Goal: Task Accomplishment & Management: Complete application form

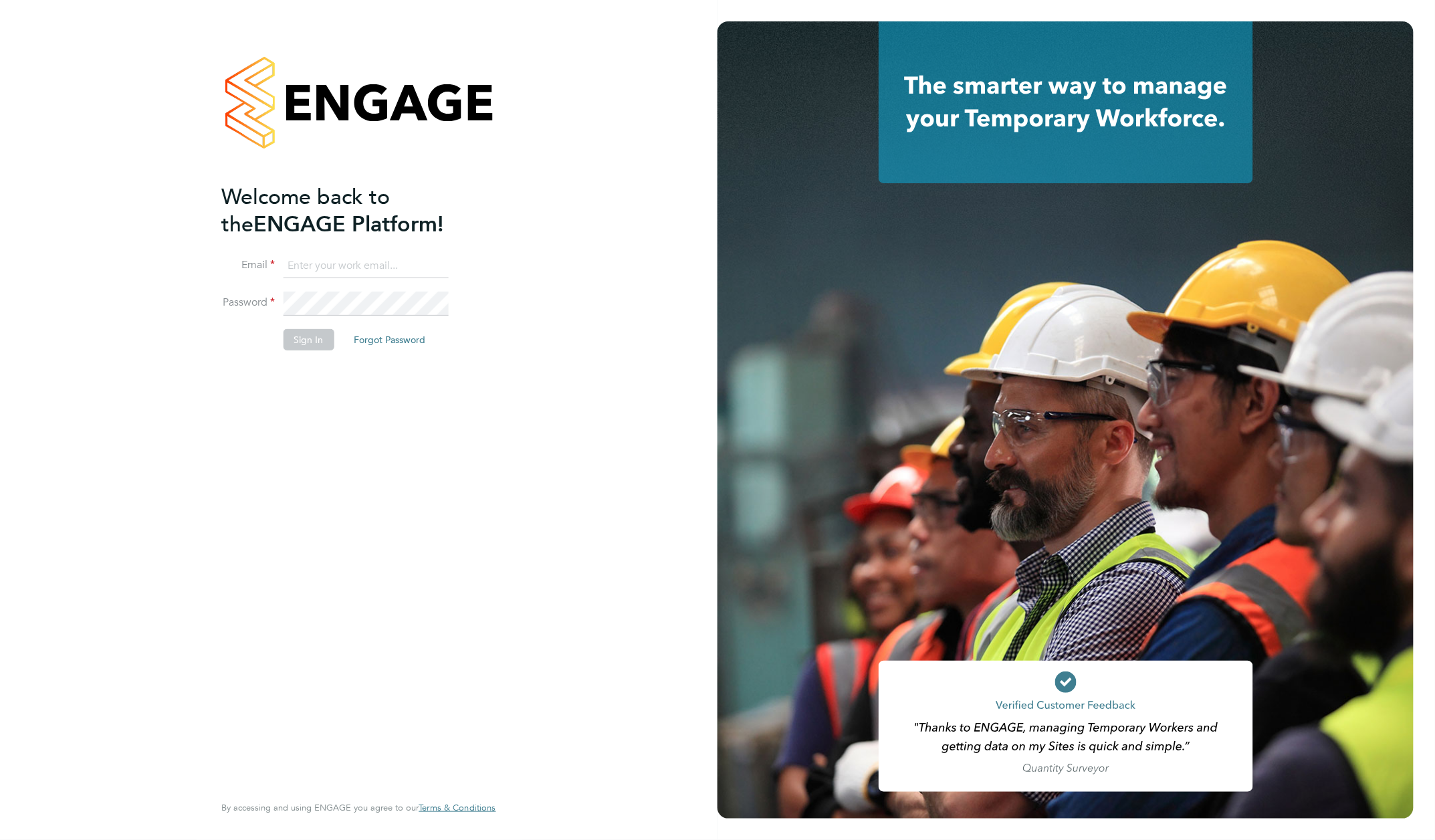
type input "rachel@e-personnel.co.uk"
click at [311, 342] on button "Sign In" at bounding box center [308, 340] width 51 height 21
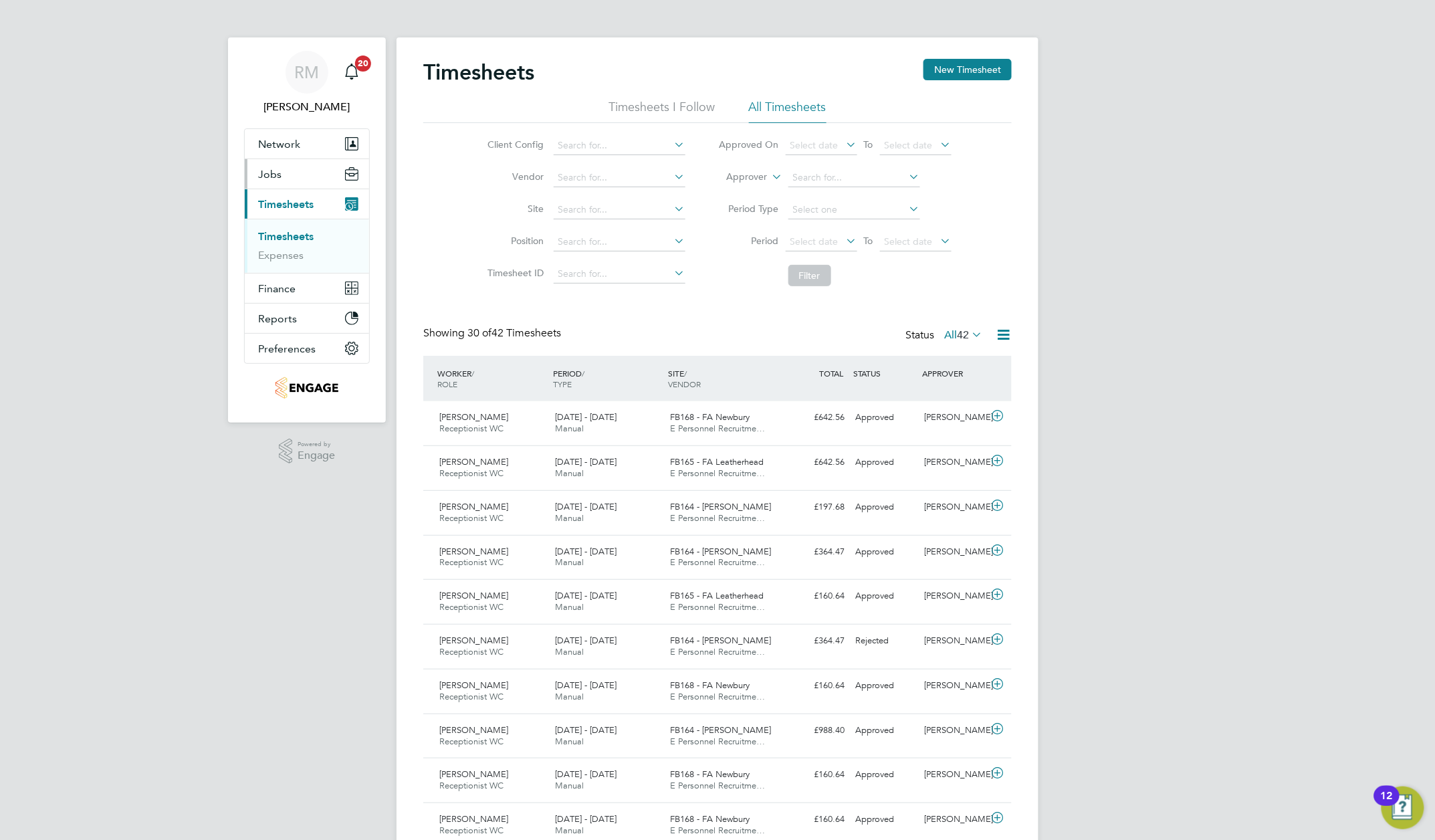
click at [268, 175] on span "Jobs" at bounding box center [270, 175] width 24 height 13
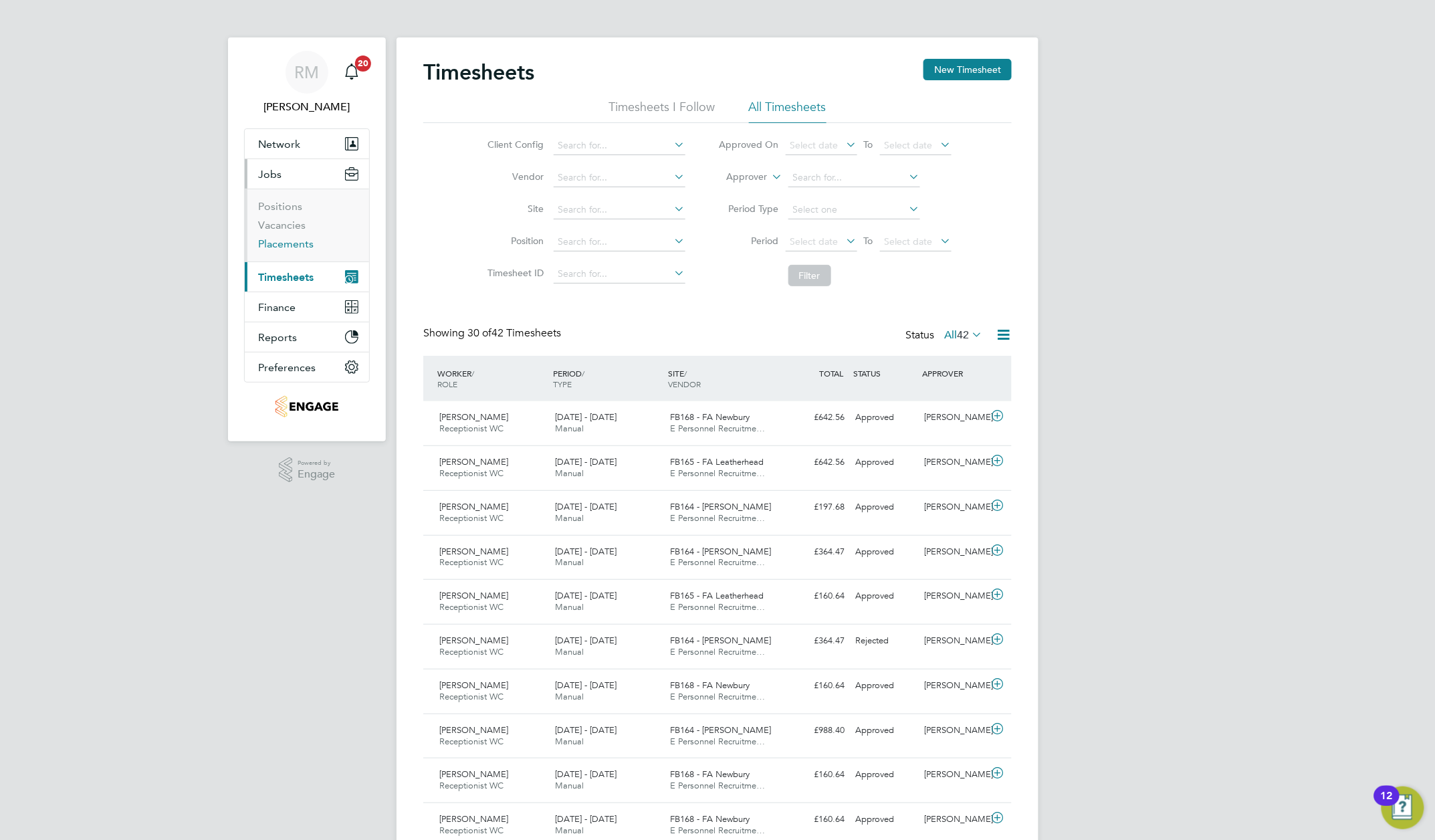
click at [277, 246] on link "Placements" at bounding box center [286, 244] width 55 height 13
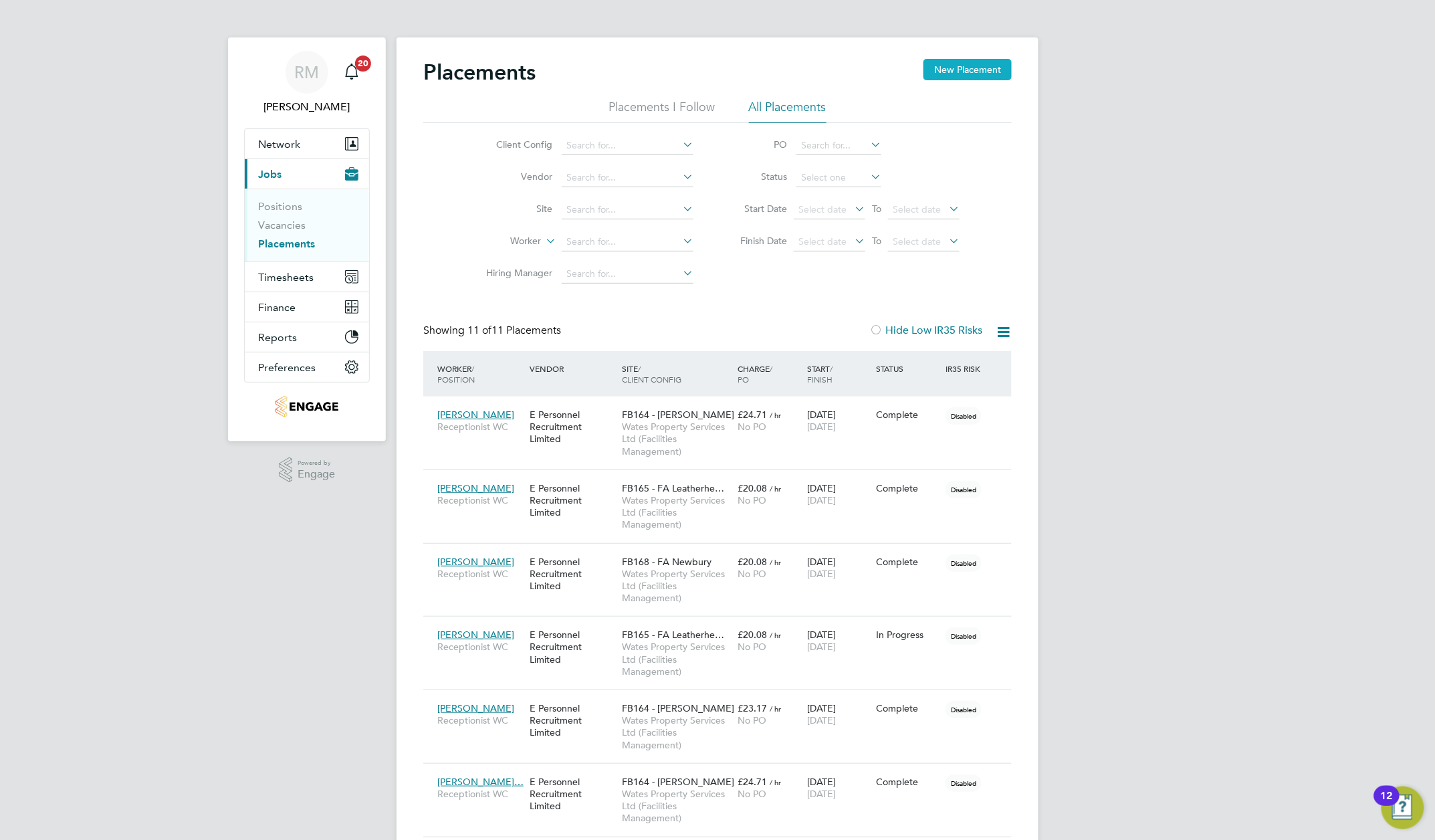
click at [977, 70] on button "New Placement" at bounding box center [968, 69] width 89 height 21
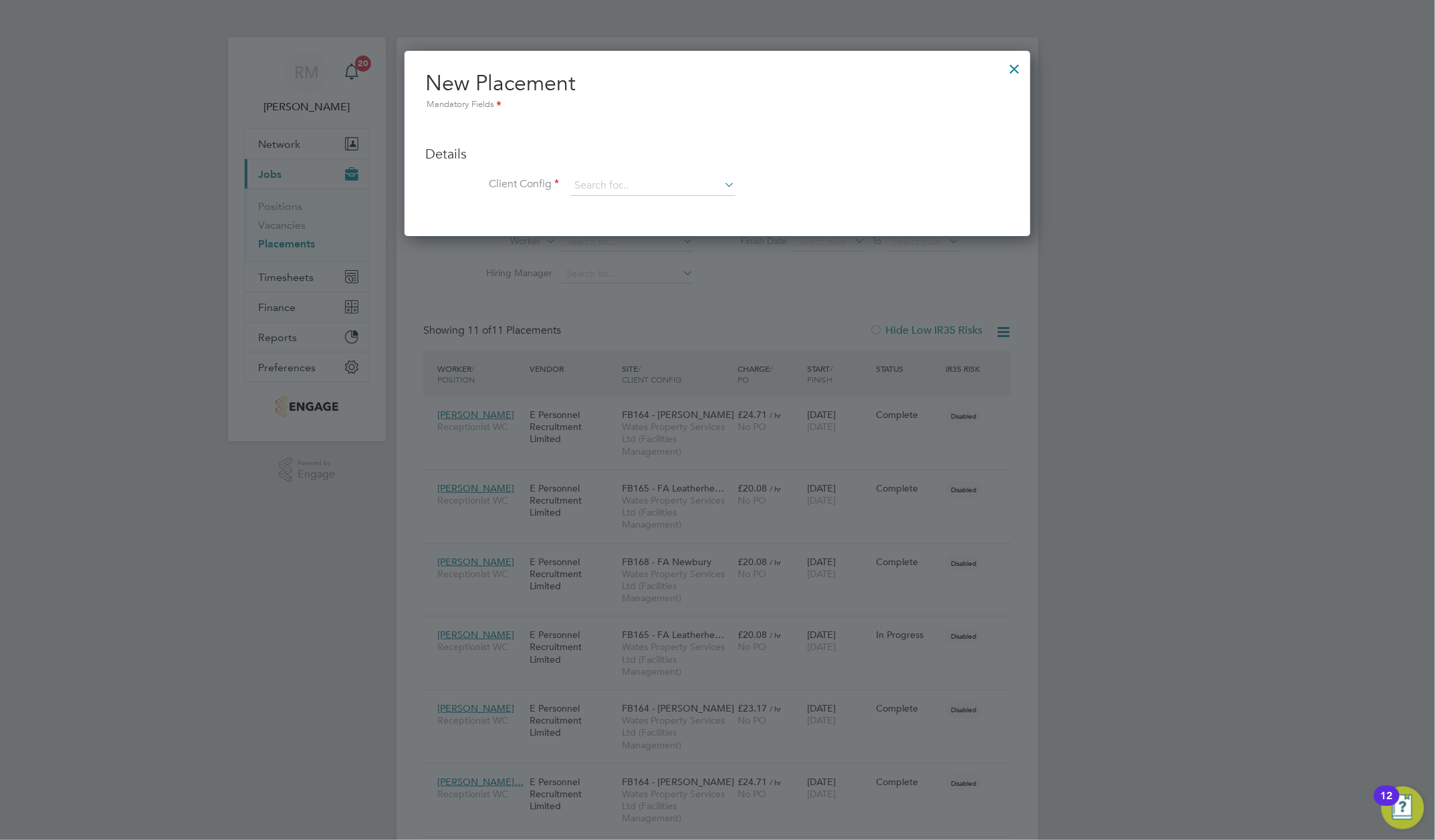
click at [1012, 70] on div at bounding box center [1015, 66] width 24 height 24
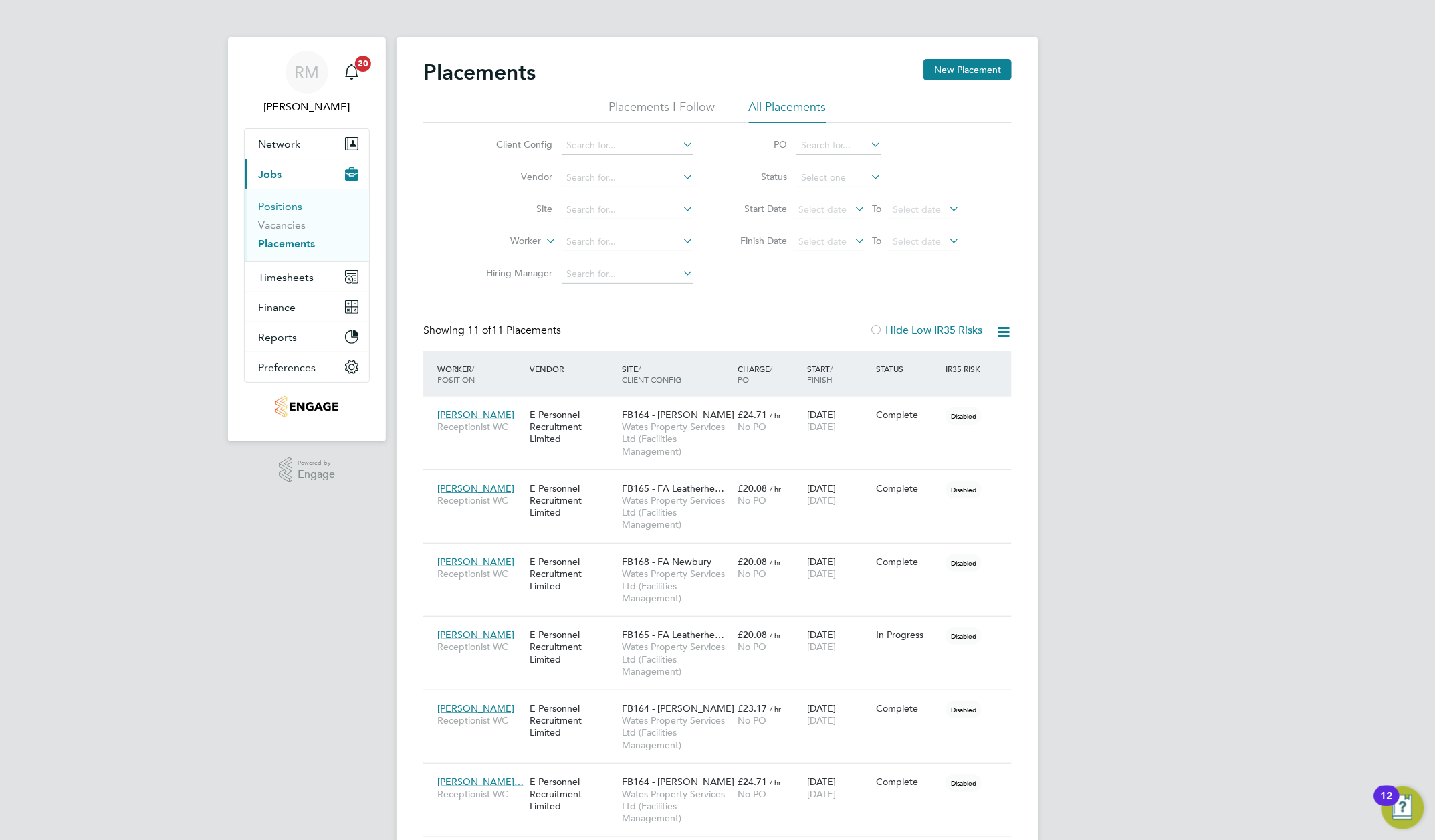
click at [277, 204] on link "Positions" at bounding box center [280, 206] width 44 height 13
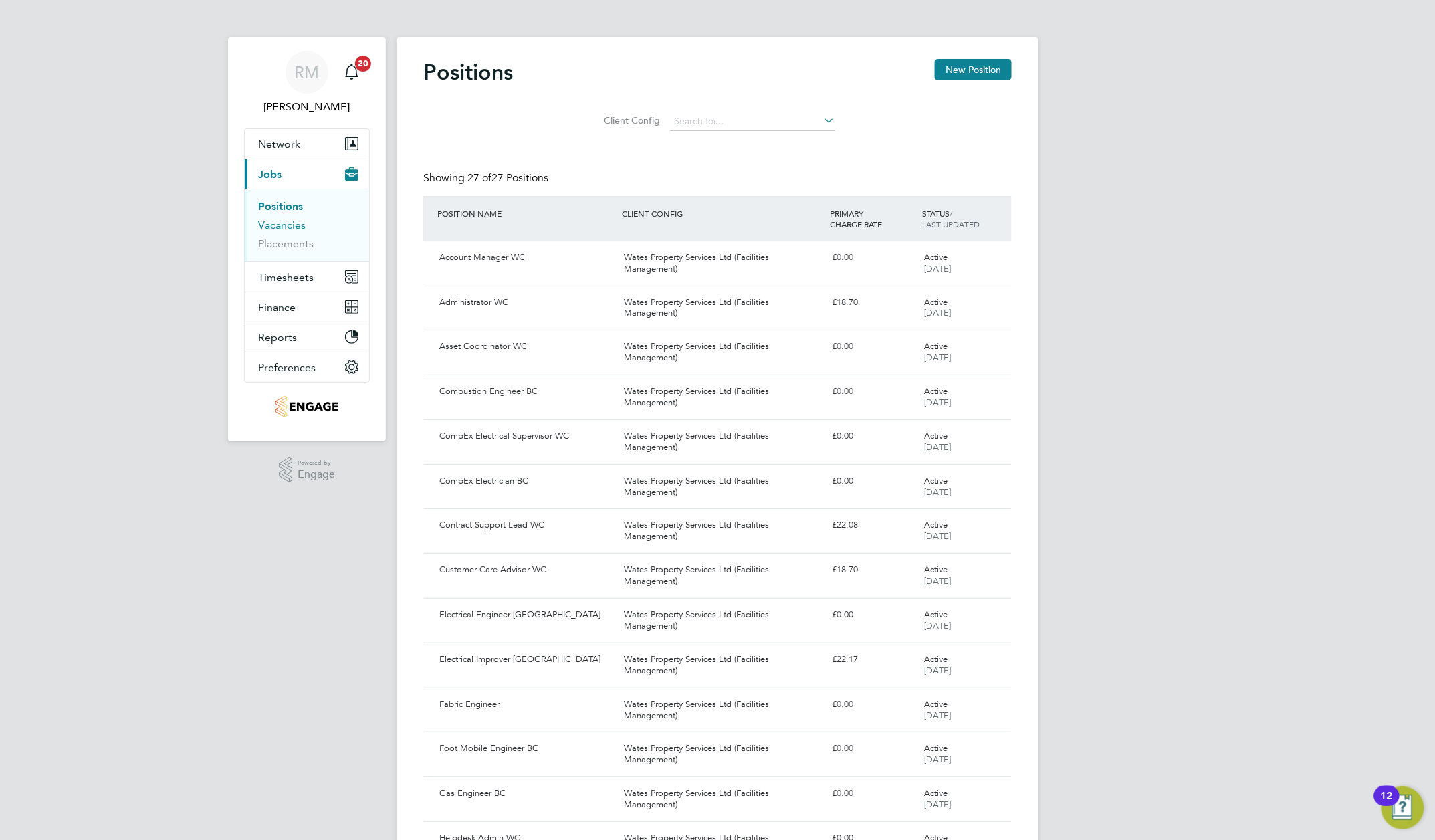
click at [279, 227] on link "Vacancies" at bounding box center [282, 225] width 47 height 13
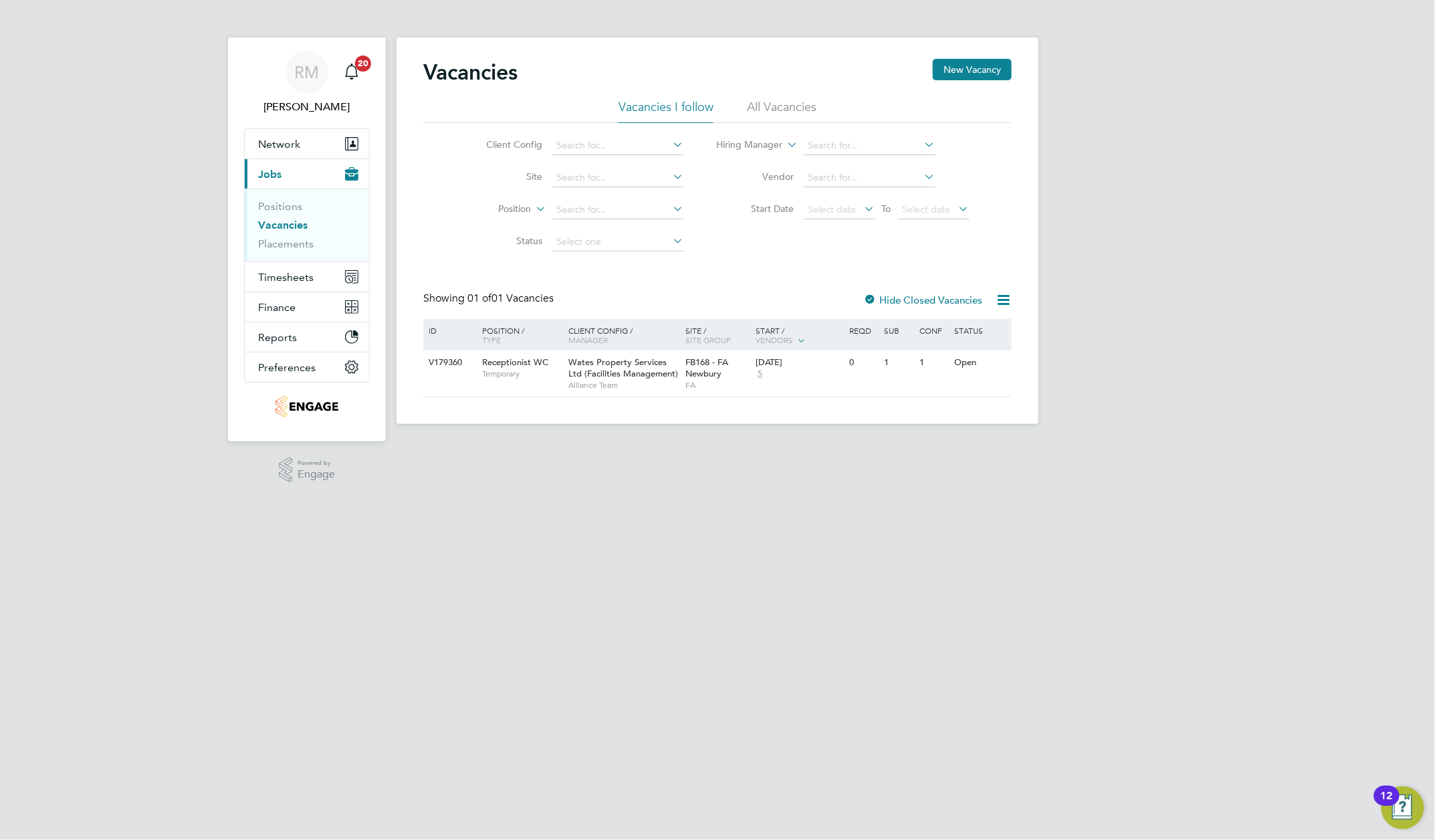
click at [316, 180] on button "Current page: Jobs" at bounding box center [306, 174] width 124 height 29
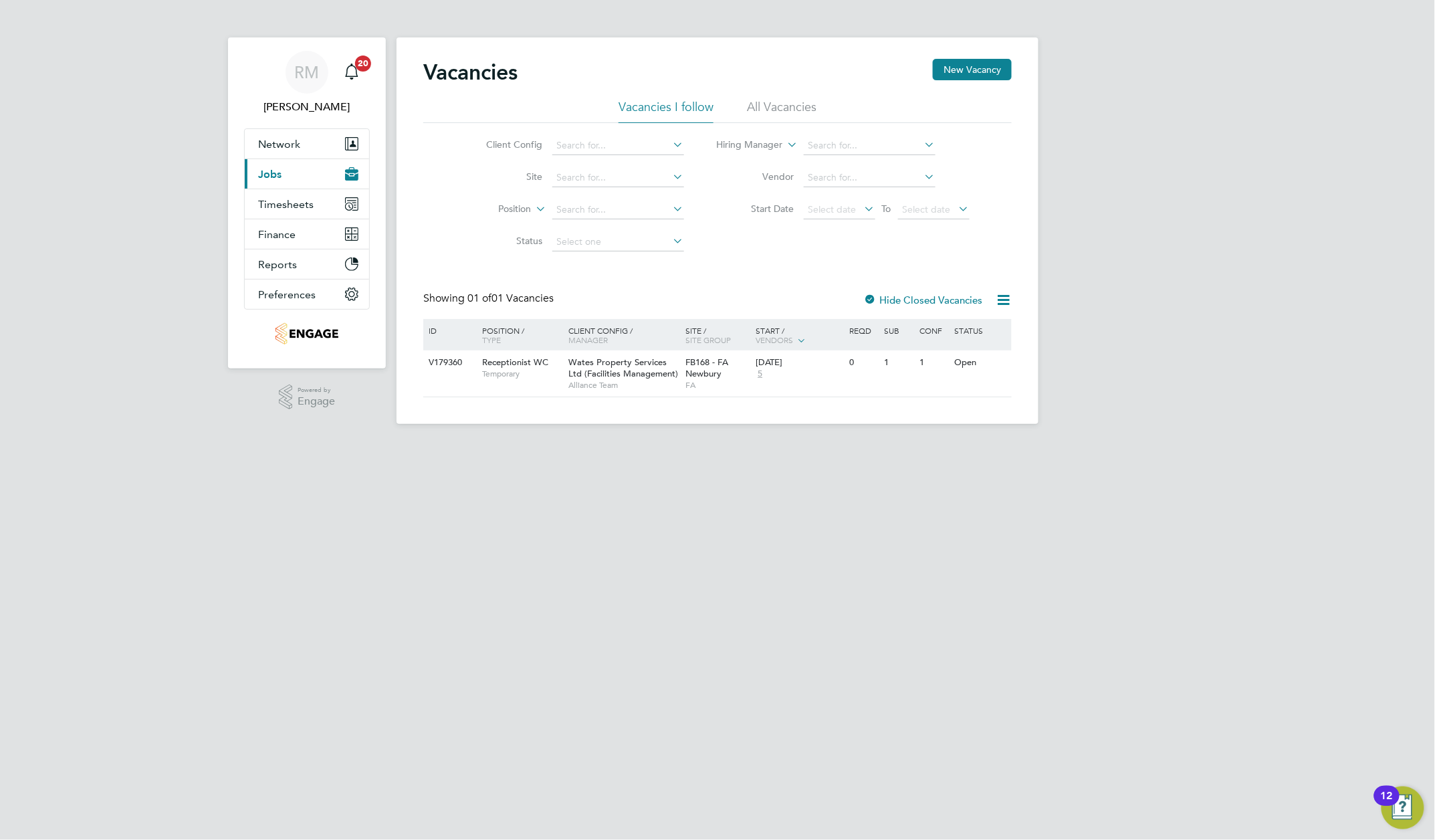
click at [262, 178] on span "Jobs" at bounding box center [270, 175] width 24 height 13
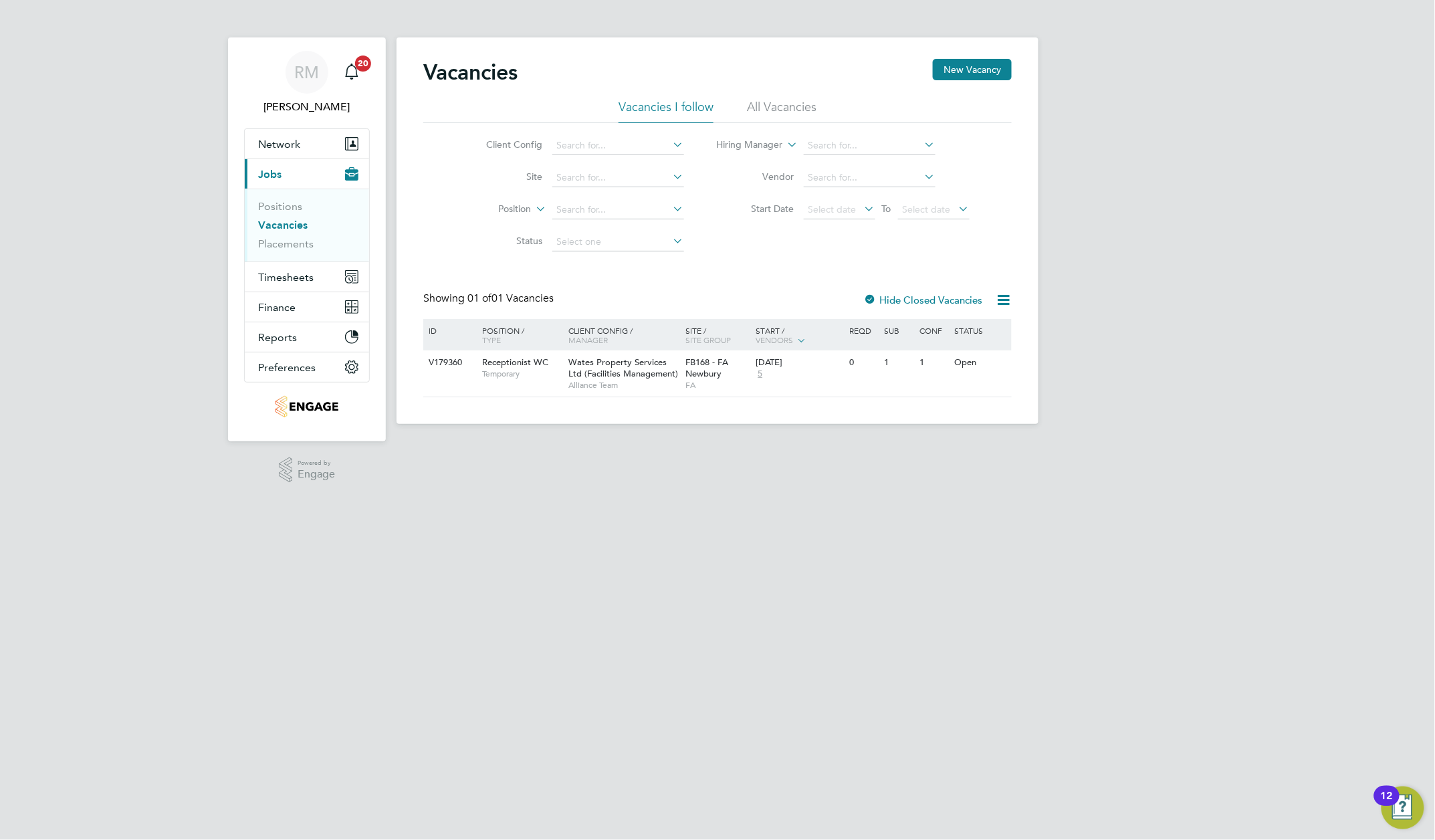
click at [267, 225] on link "Vacancies" at bounding box center [283, 225] width 50 height 13
click at [289, 149] on span "Network" at bounding box center [280, 145] width 42 height 13
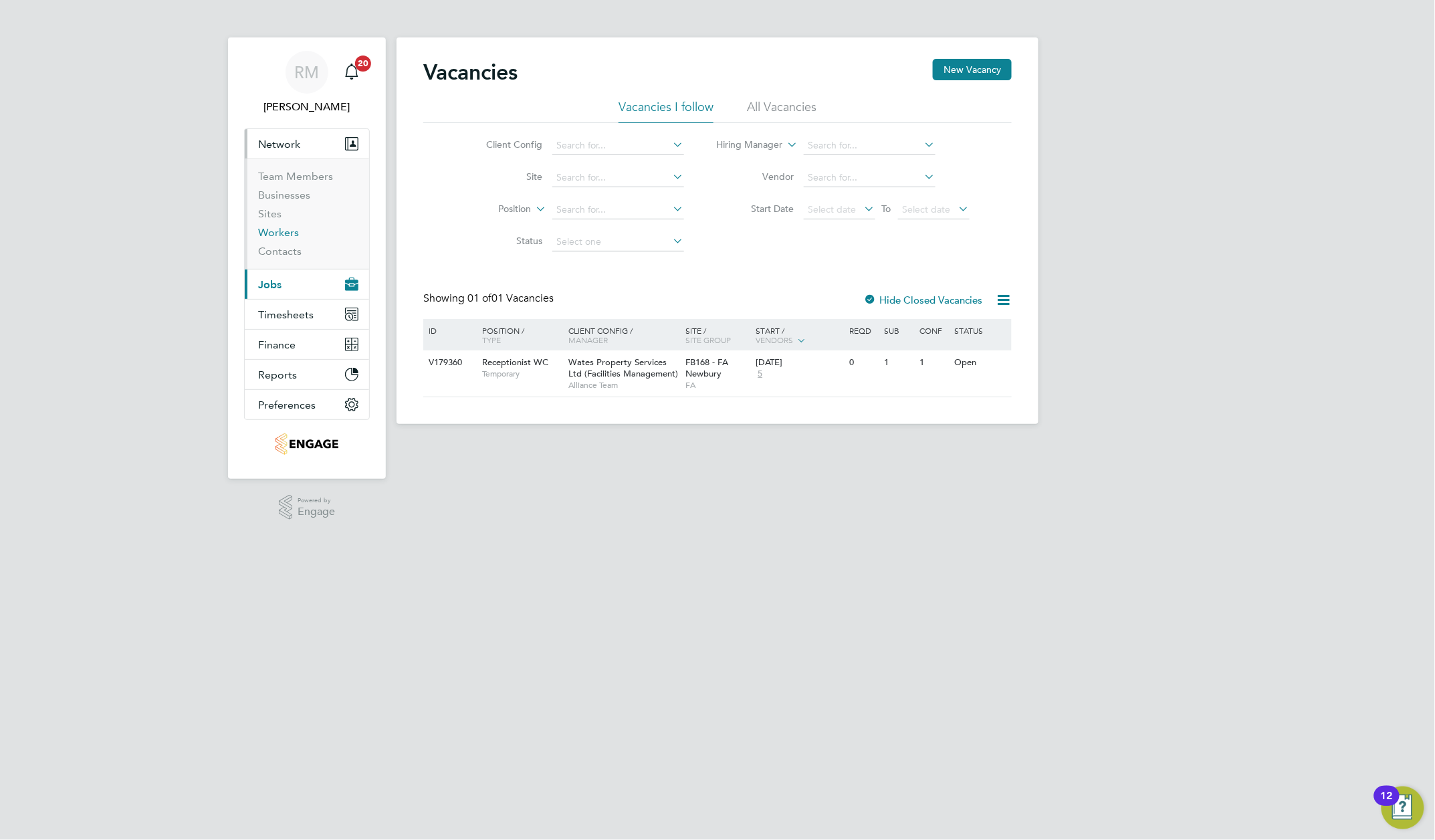
click at [277, 232] on link "Workers" at bounding box center [279, 232] width 41 height 13
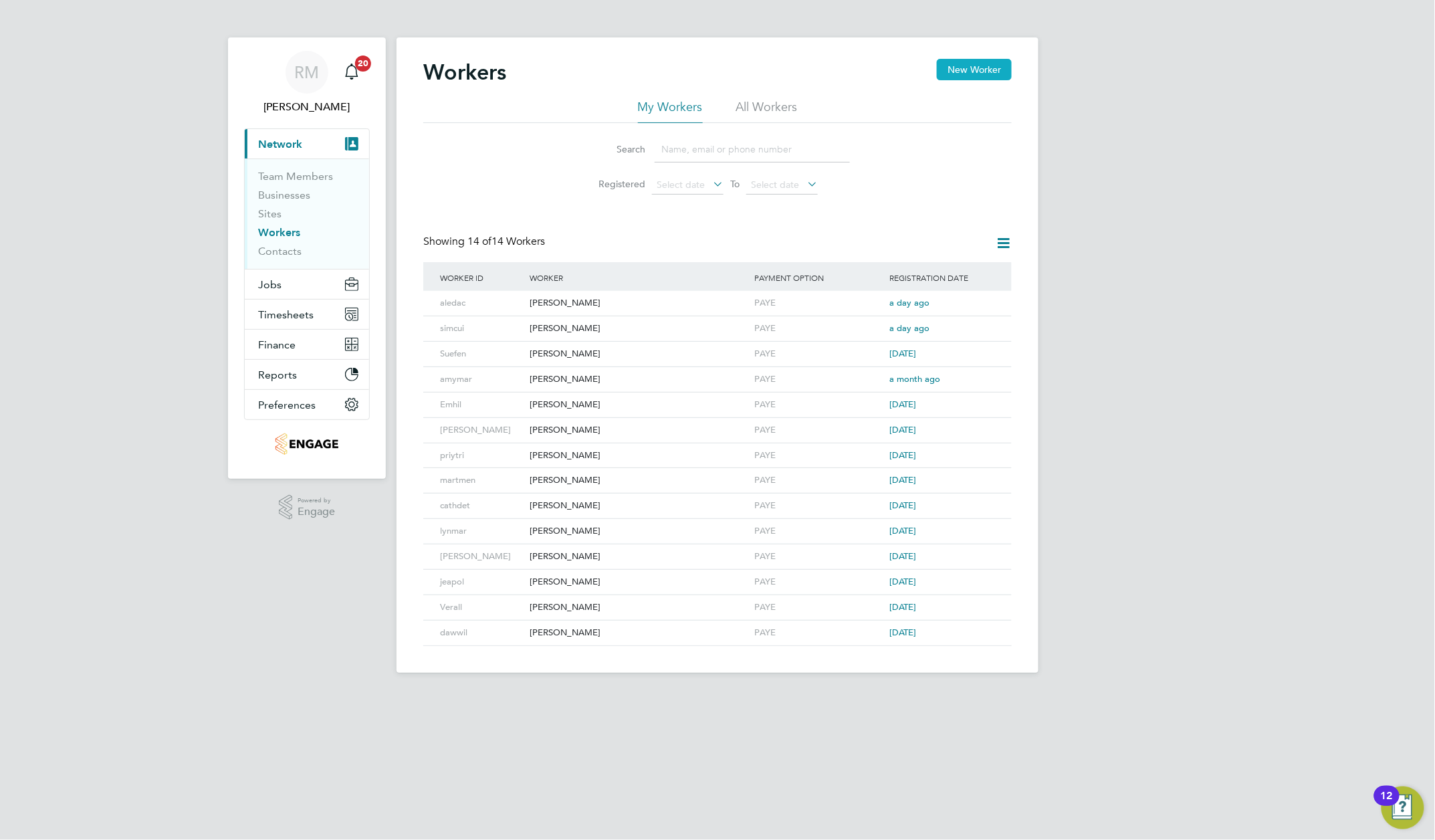
click at [969, 67] on button "New Worker" at bounding box center [974, 69] width 75 height 21
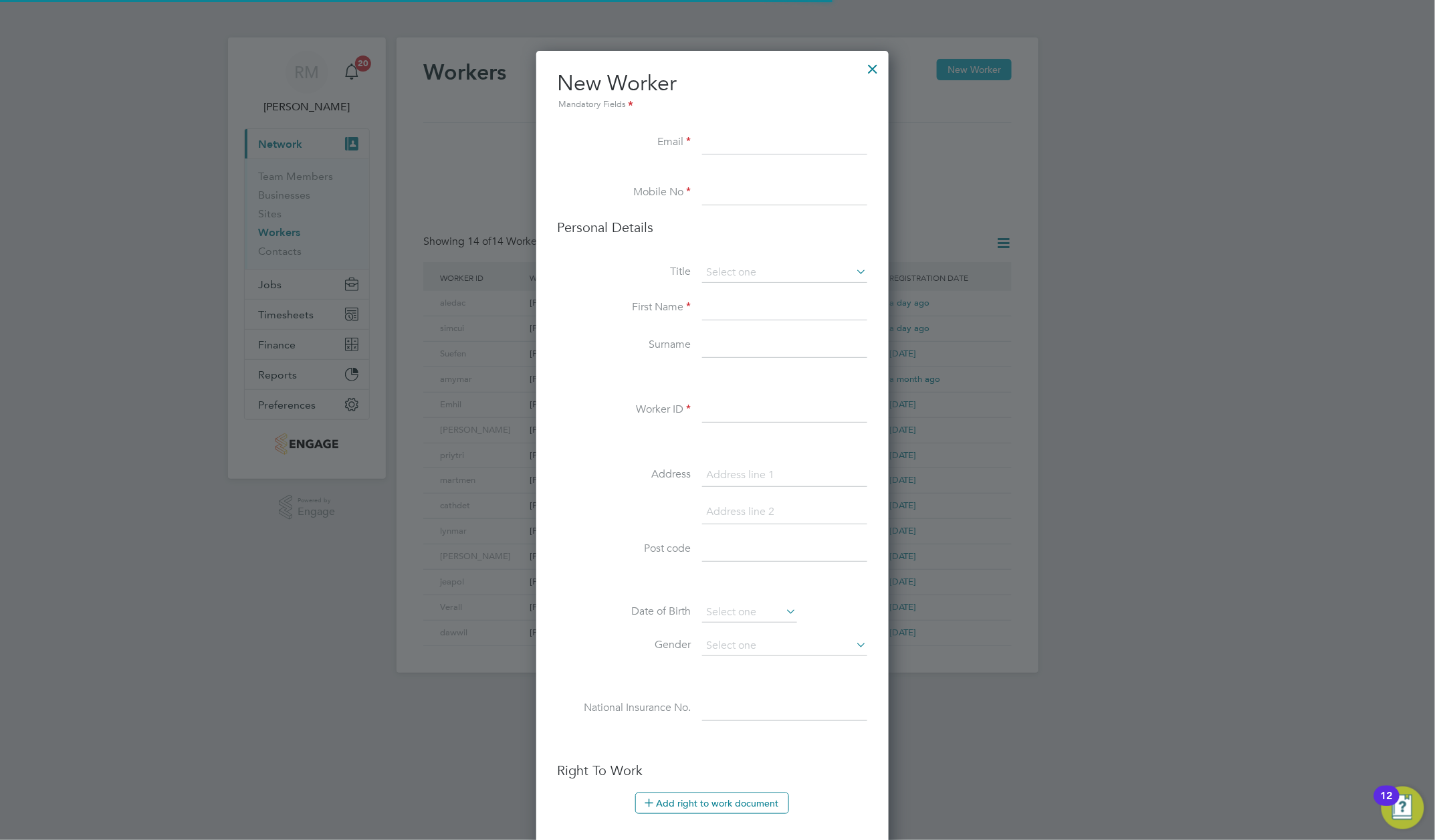
scroll to position [1137, 362]
type input "[EMAIL_ADDRESS][DOMAIN_NAME]"
click at [712, 191] on input at bounding box center [784, 193] width 165 height 24
type input "01372361300"
type input "[PERSON_NAME]"
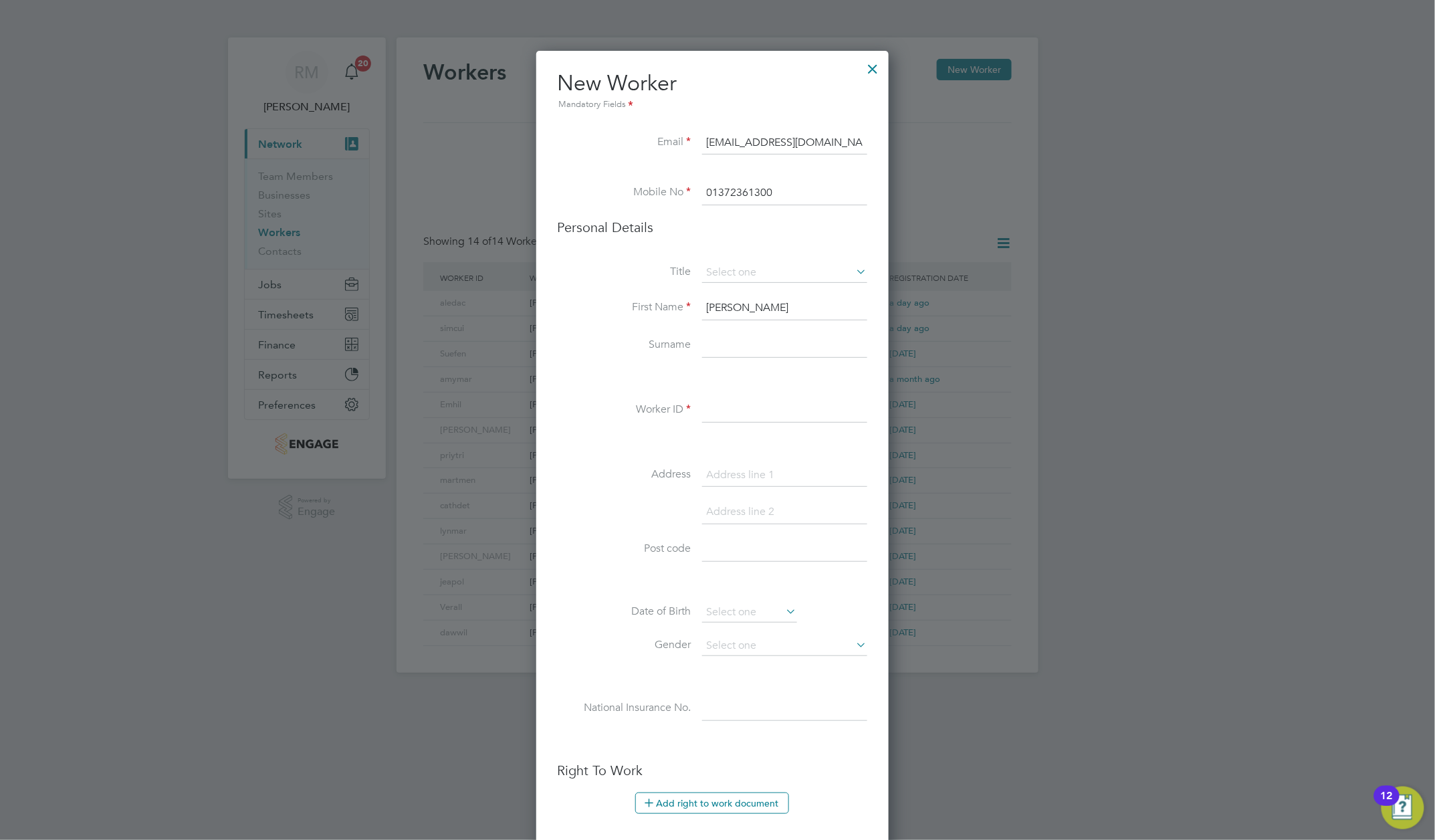
type input "[PERSON_NAME]"
type input "Suefen"
type input "[STREET_ADDRESS]"
type input "KT22 8AJ"
click at [709, 270] on input at bounding box center [784, 272] width 165 height 20
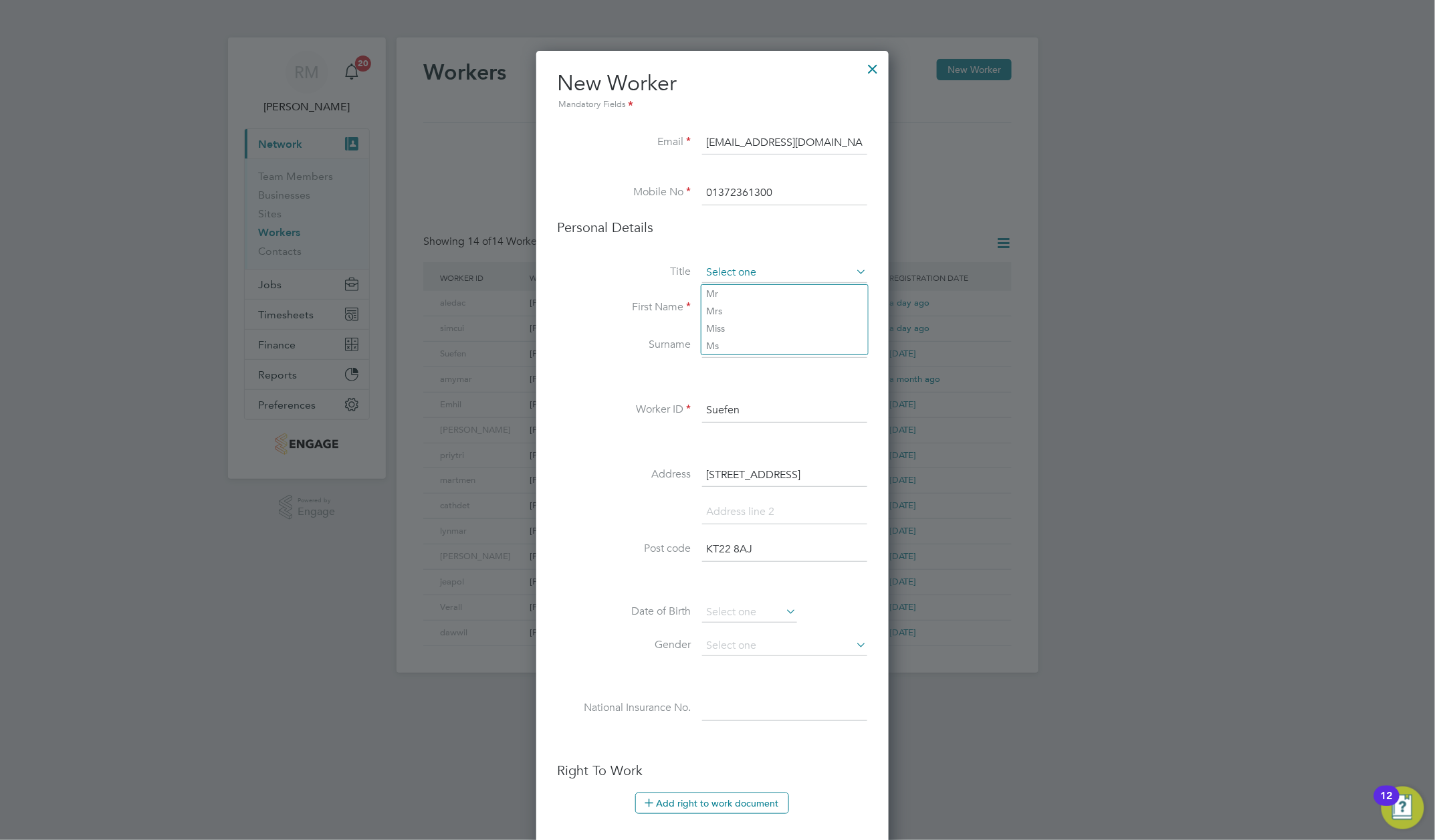
click at [709, 270] on input at bounding box center [784, 272] width 165 height 20
click at [648, 265] on li "Title" at bounding box center [712, 279] width 310 height 33
drag, startPoint x: 747, startPoint y: 314, endPoint x: 698, endPoint y: 312, distance: 49.0
click at [698, 312] on li "First Name [PERSON_NAME]" at bounding box center [712, 315] width 310 height 37
type input "[PERSON_NAME]"
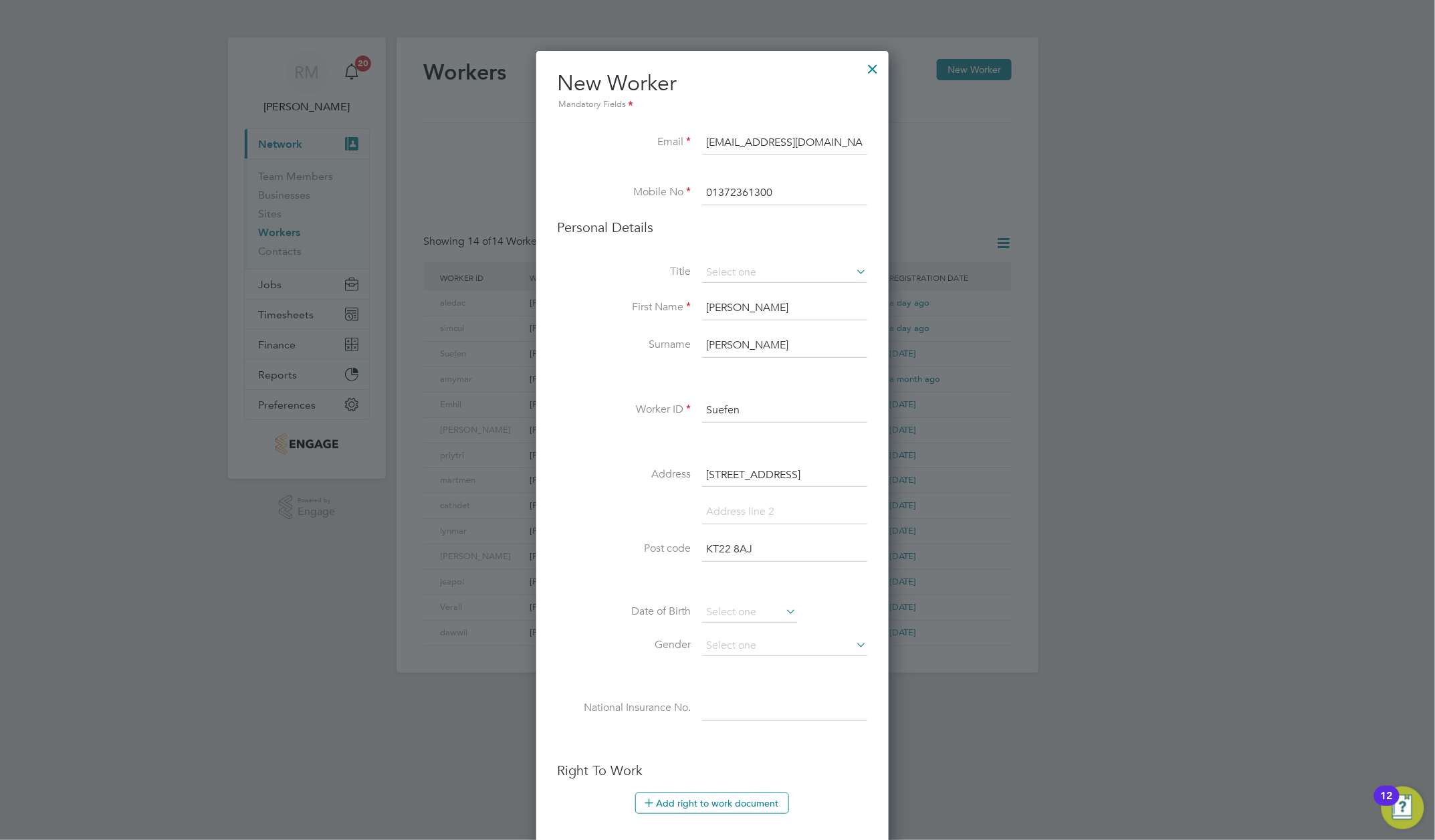
drag, startPoint x: 750, startPoint y: 352, endPoint x: 667, endPoint y: 345, distance: 83.3
click at [667, 345] on li "Surname [PERSON_NAME]" at bounding box center [712, 353] width 310 height 37
type input "[PERSON_NAME]"
drag, startPoint x: 756, startPoint y: 414, endPoint x: 690, endPoint y: 412, distance: 66.0
click at [690, 412] on li "Worker ID Suefen" at bounding box center [712, 418] width 310 height 37
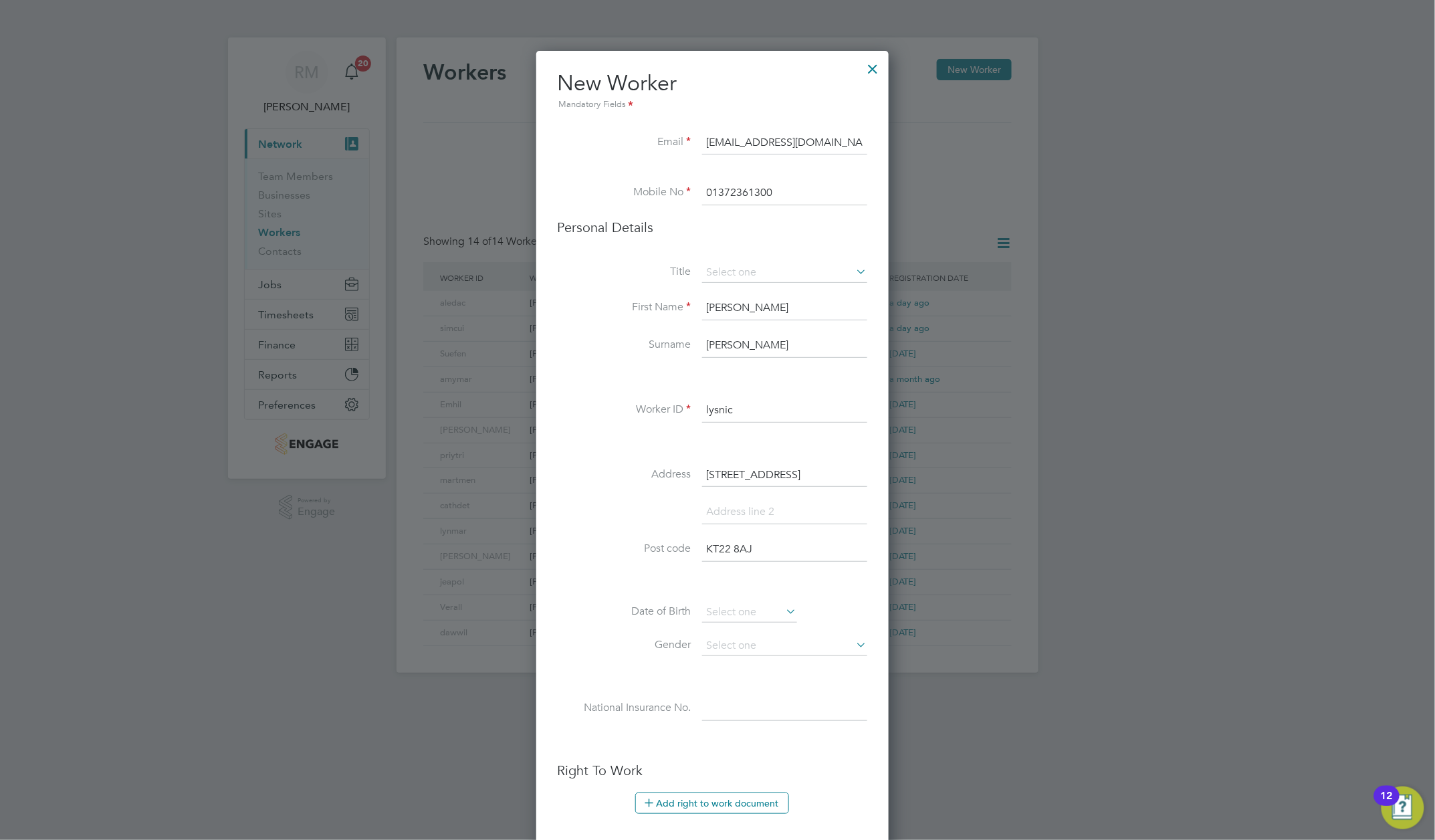
type input "lysnic"
click at [632, 452] on div "Title First Name [PERSON_NAME] Surname [PERSON_NAME] ID lysnic Address [STREET_…" at bounding box center [712, 504] width 310 height 485
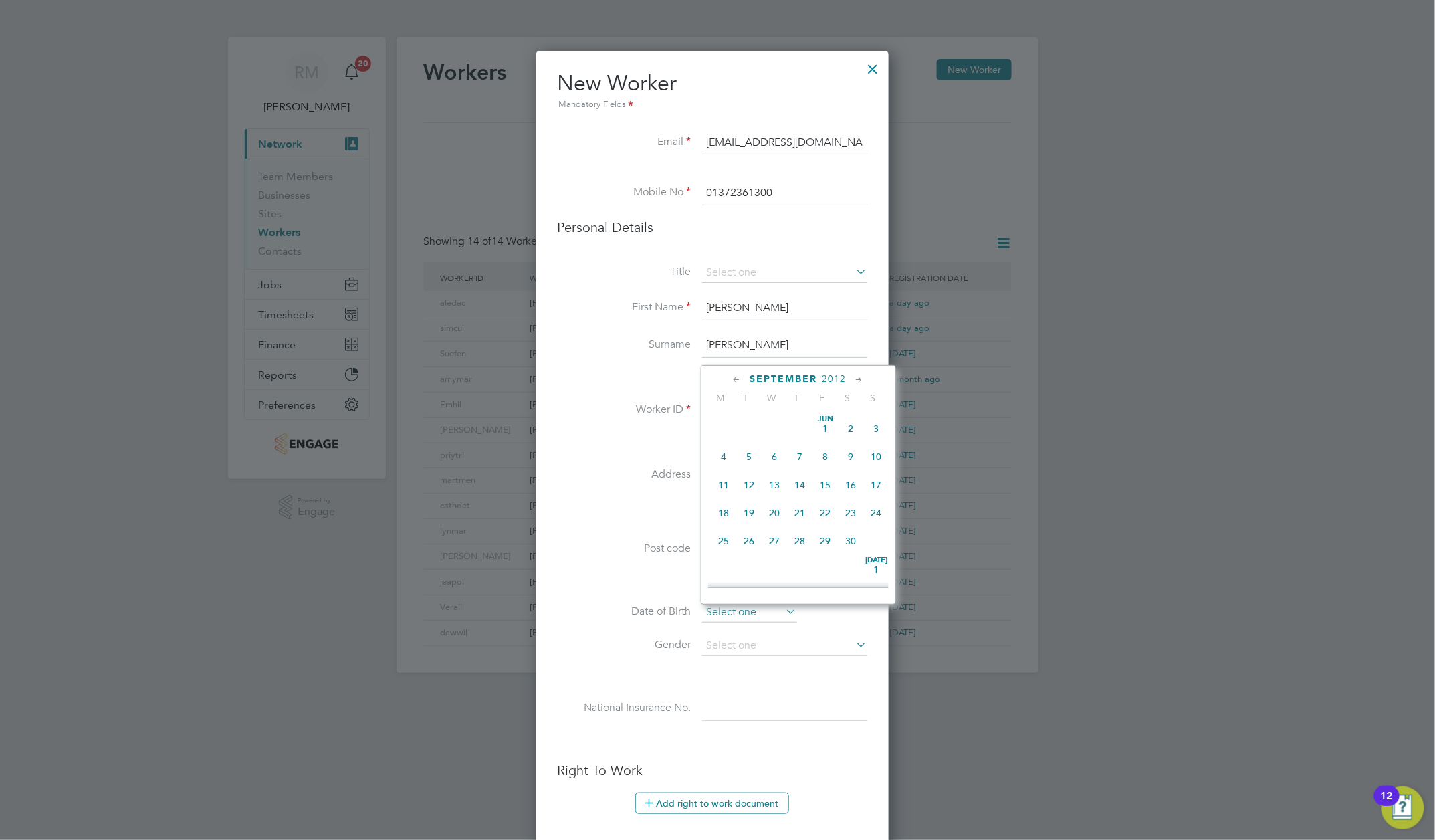
click at [753, 616] on input at bounding box center [749, 613] width 95 height 20
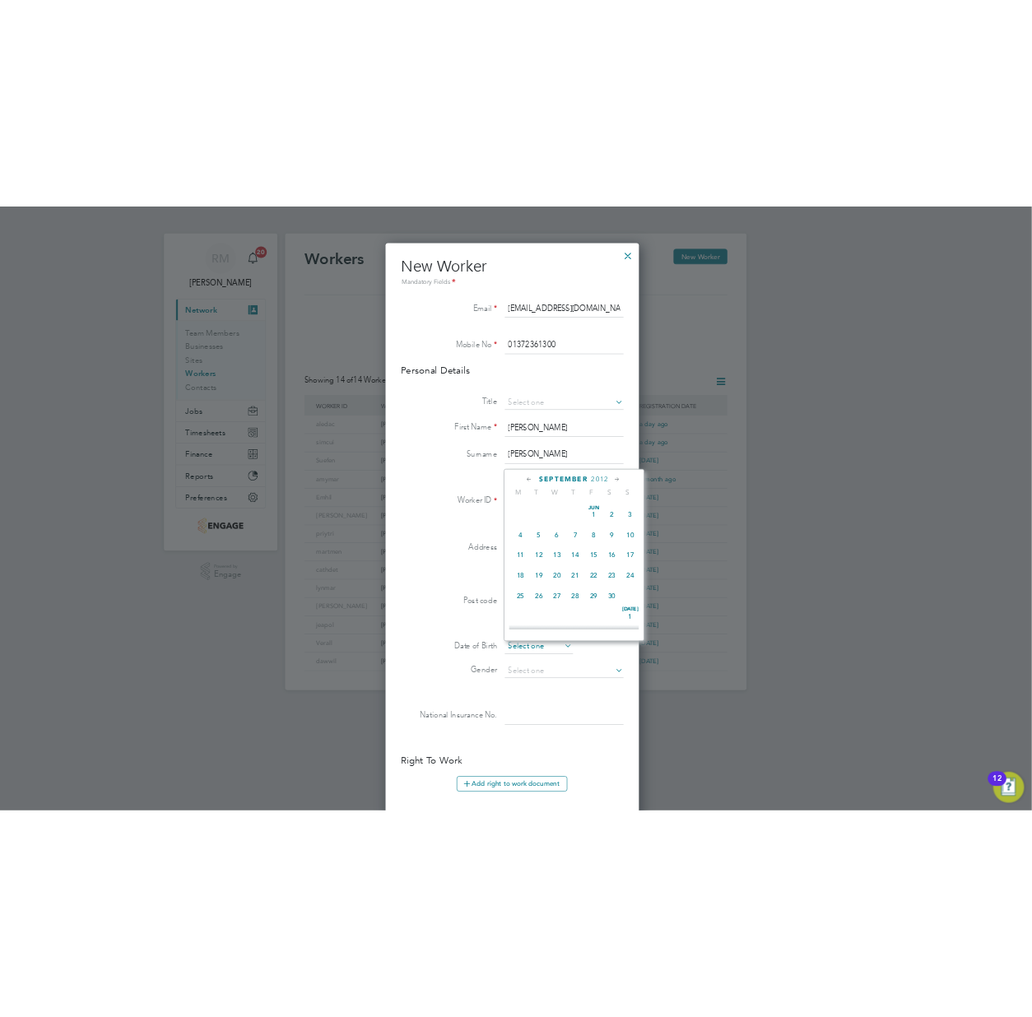
scroll to position [530, 0]
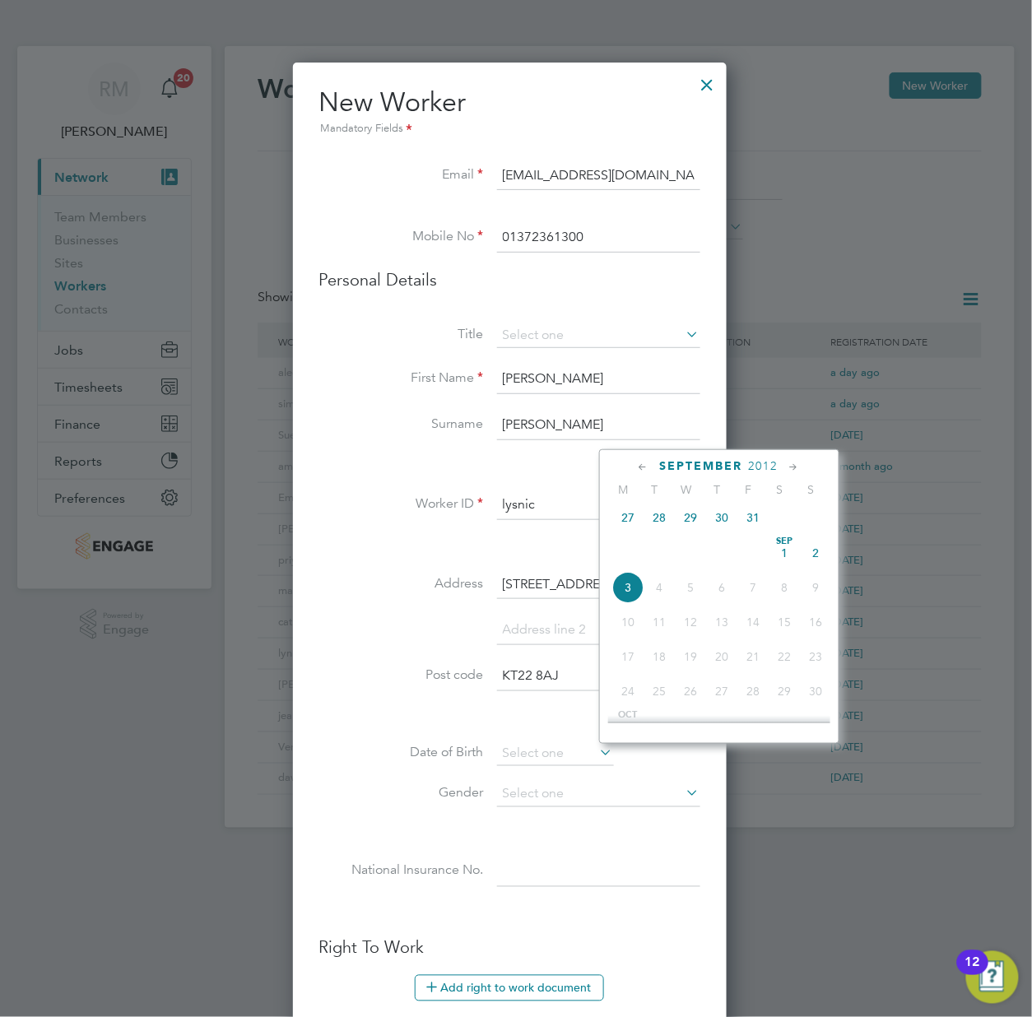
click at [769, 464] on span "2012" at bounding box center [764, 466] width 30 height 14
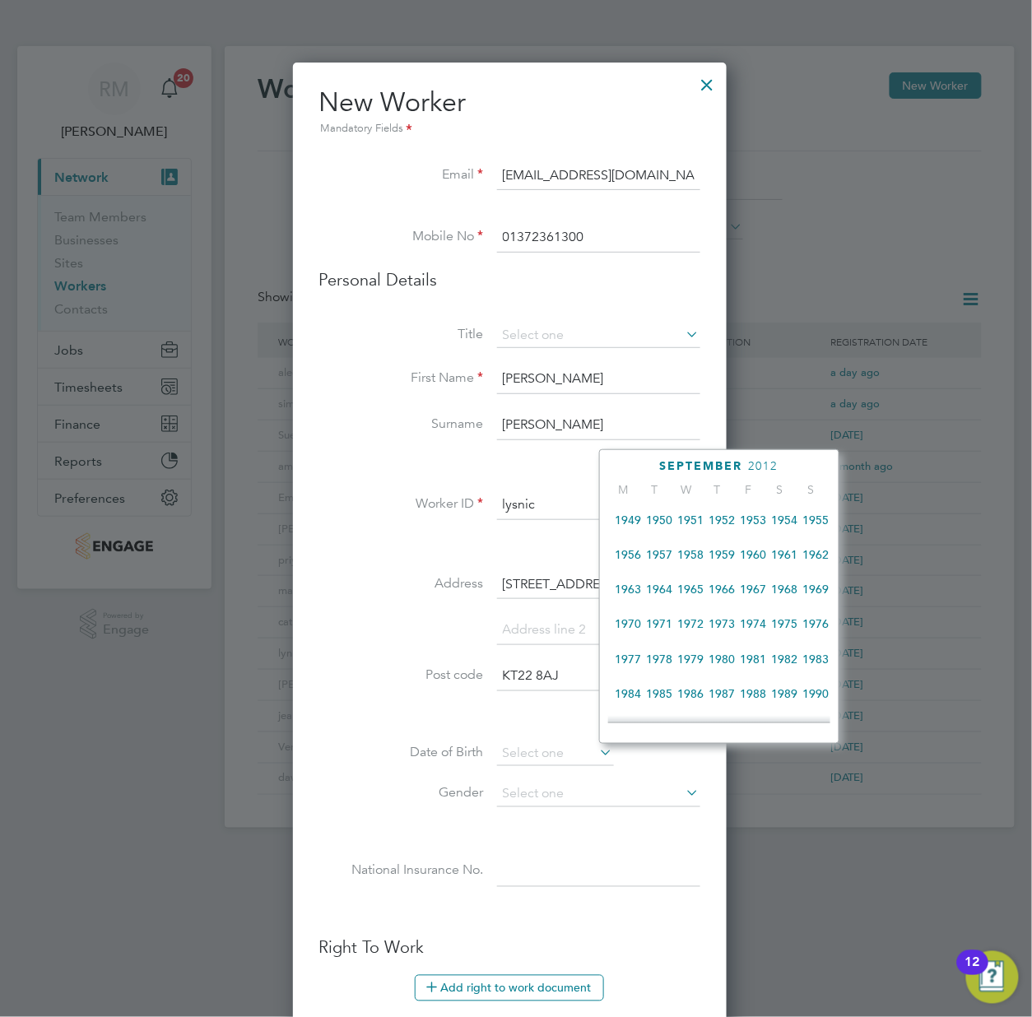
scroll to position [212, 0]
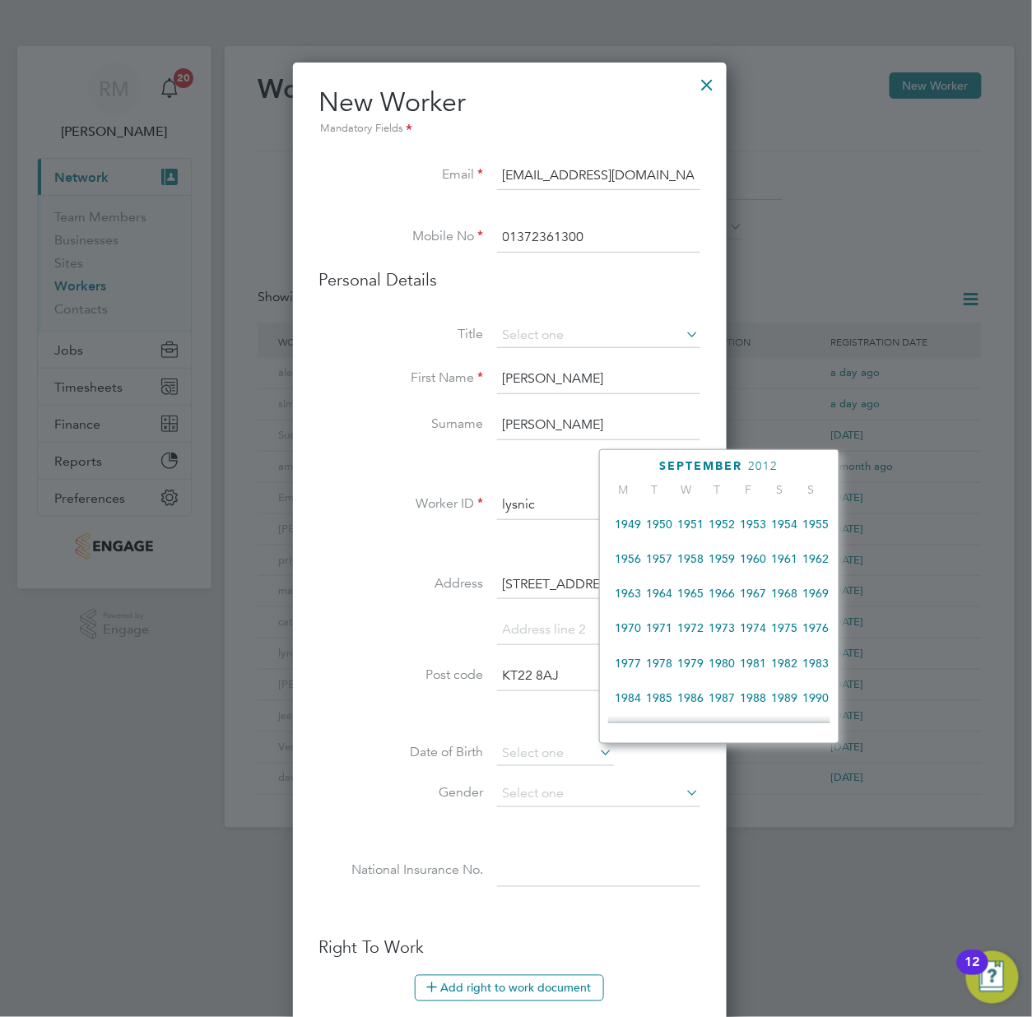
click at [656, 669] on span "1978" at bounding box center [659, 663] width 31 height 31
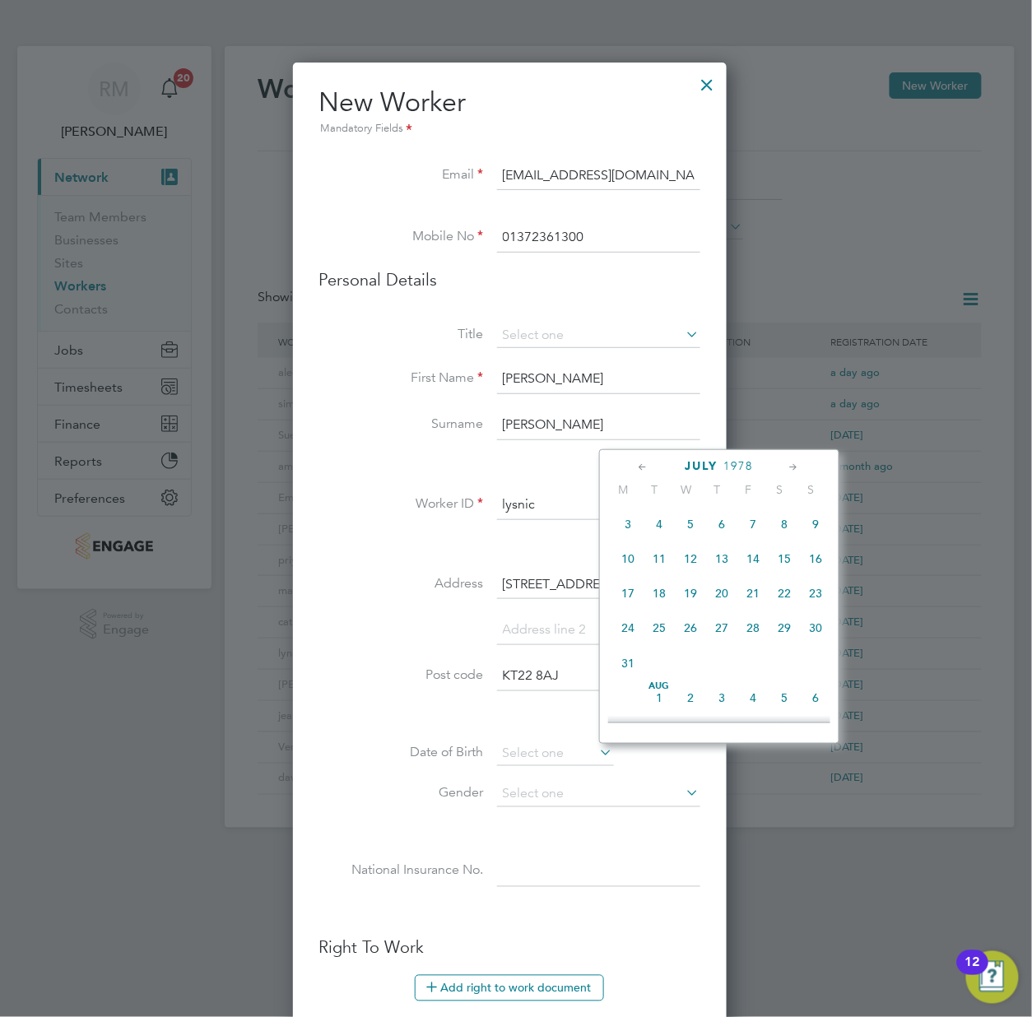
click at [686, 597] on span "19" at bounding box center [690, 593] width 31 height 31
type input "[DATE]"
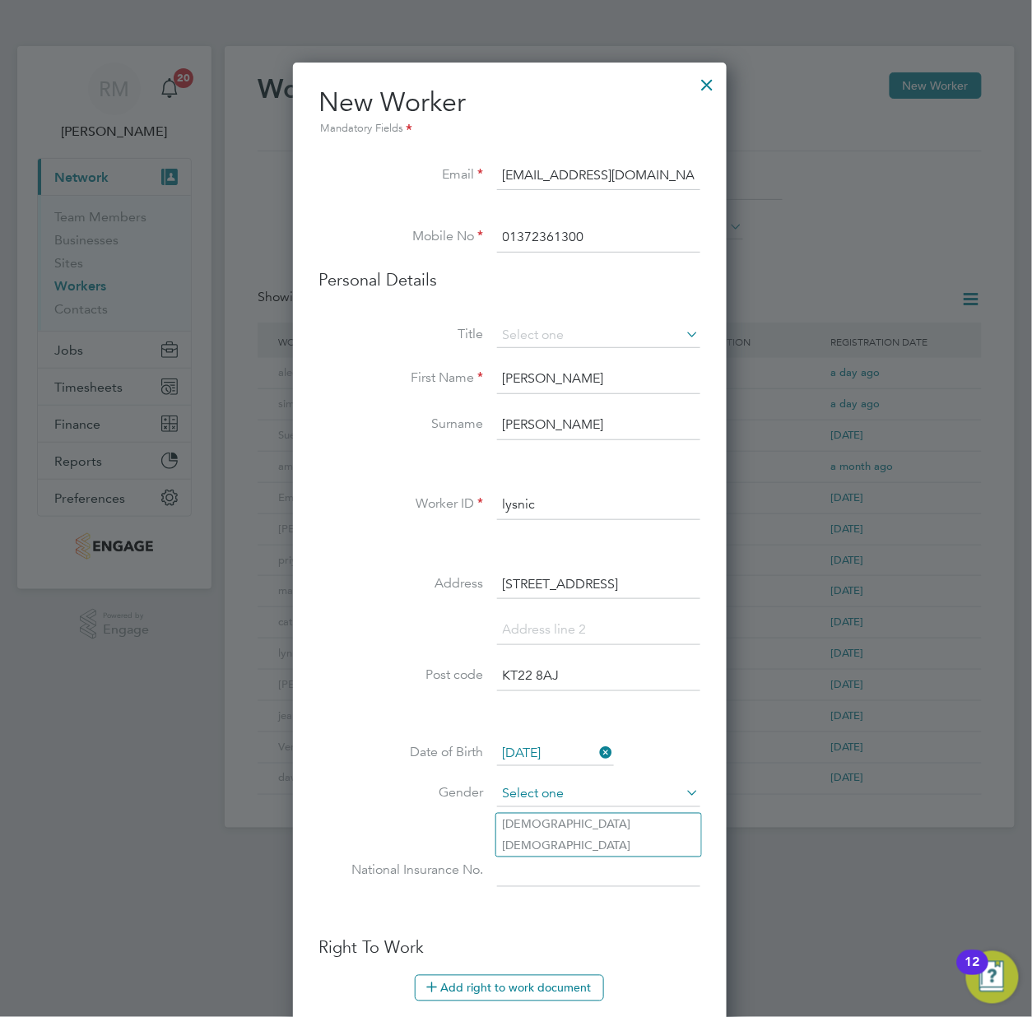
click at [535, 801] on input at bounding box center [598, 795] width 203 height 25
click at [507, 828] on div "Workers New Worker My Workers All Workers Search Registered Select date To Sele…" at bounding box center [620, 437] width 790 height 782
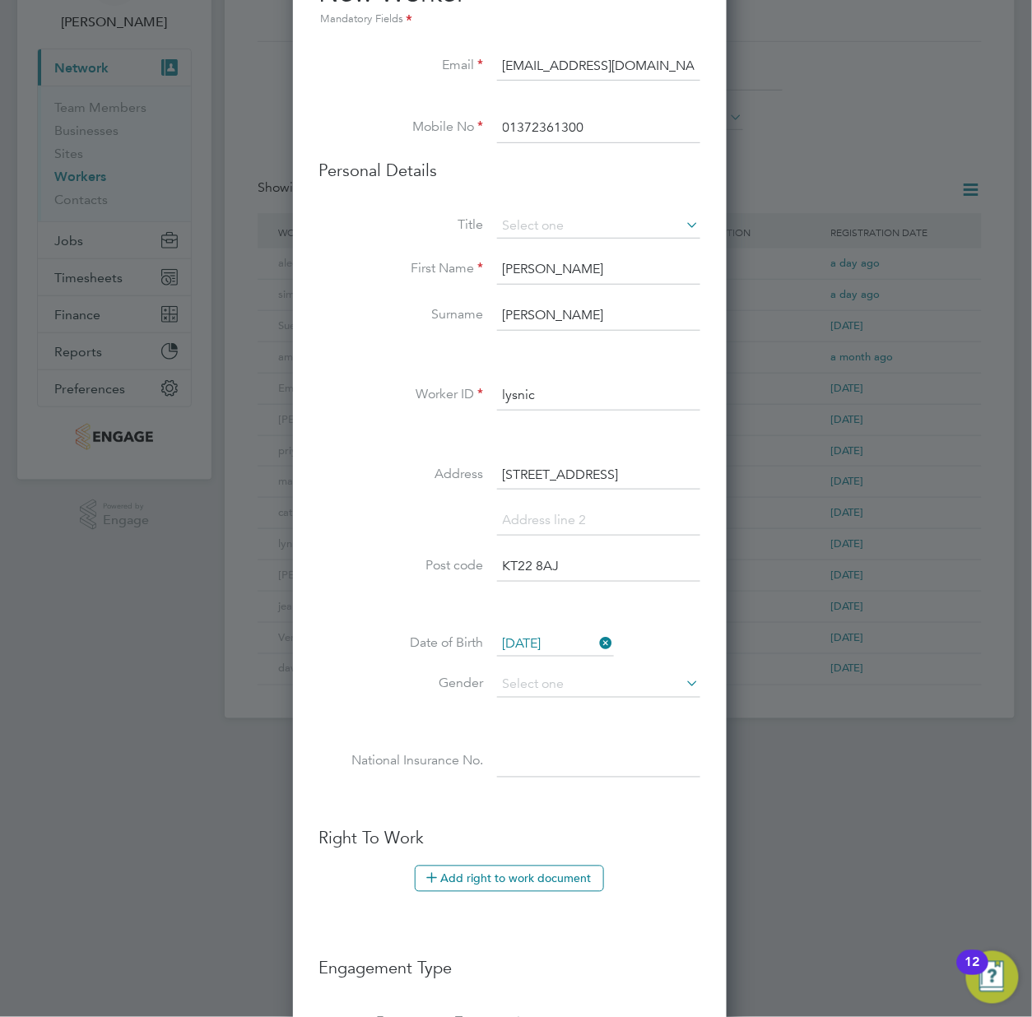
scroll to position [219, 0]
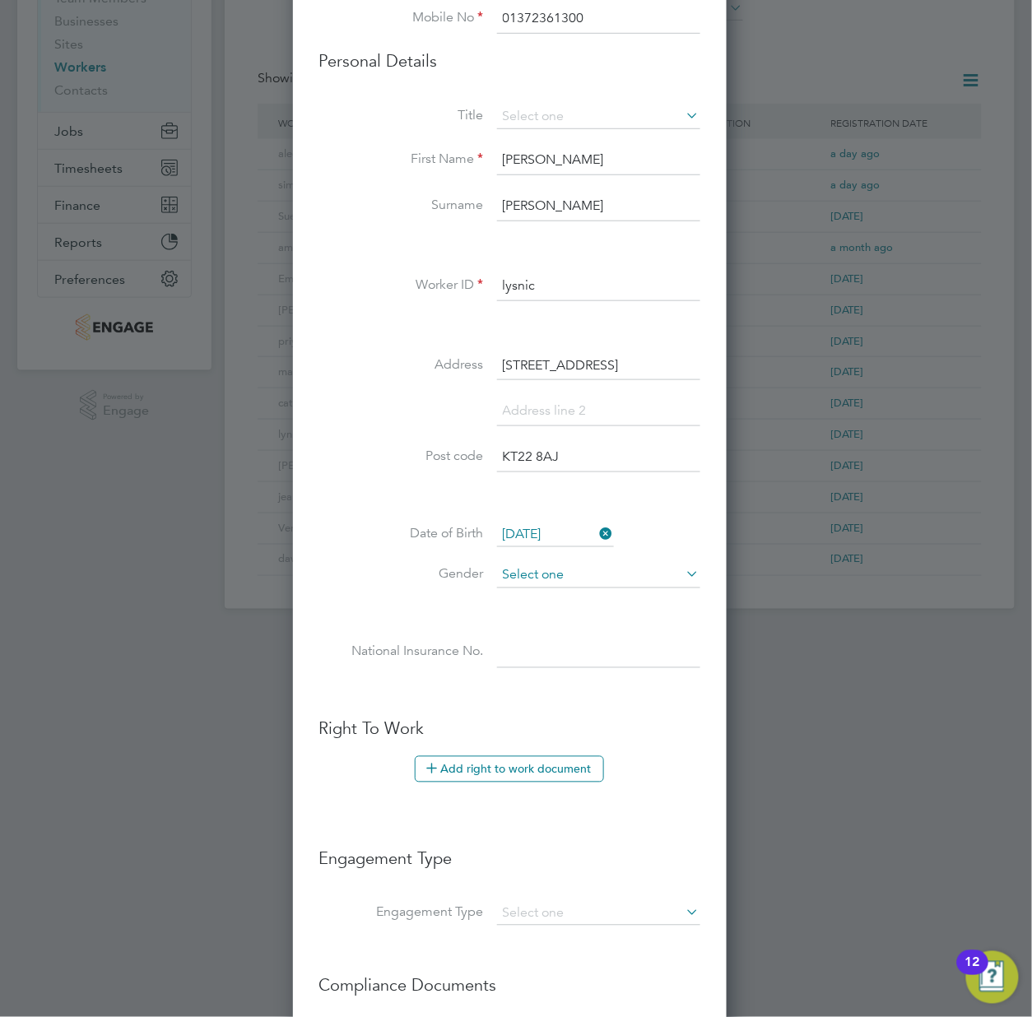
click at [545, 578] on input at bounding box center [598, 576] width 203 height 25
click at [528, 622] on li "[DEMOGRAPHIC_DATA]" at bounding box center [598, 626] width 205 height 21
type input "[DEMOGRAPHIC_DATA]"
click at [487, 775] on button "Add right to work document" at bounding box center [509, 769] width 189 height 26
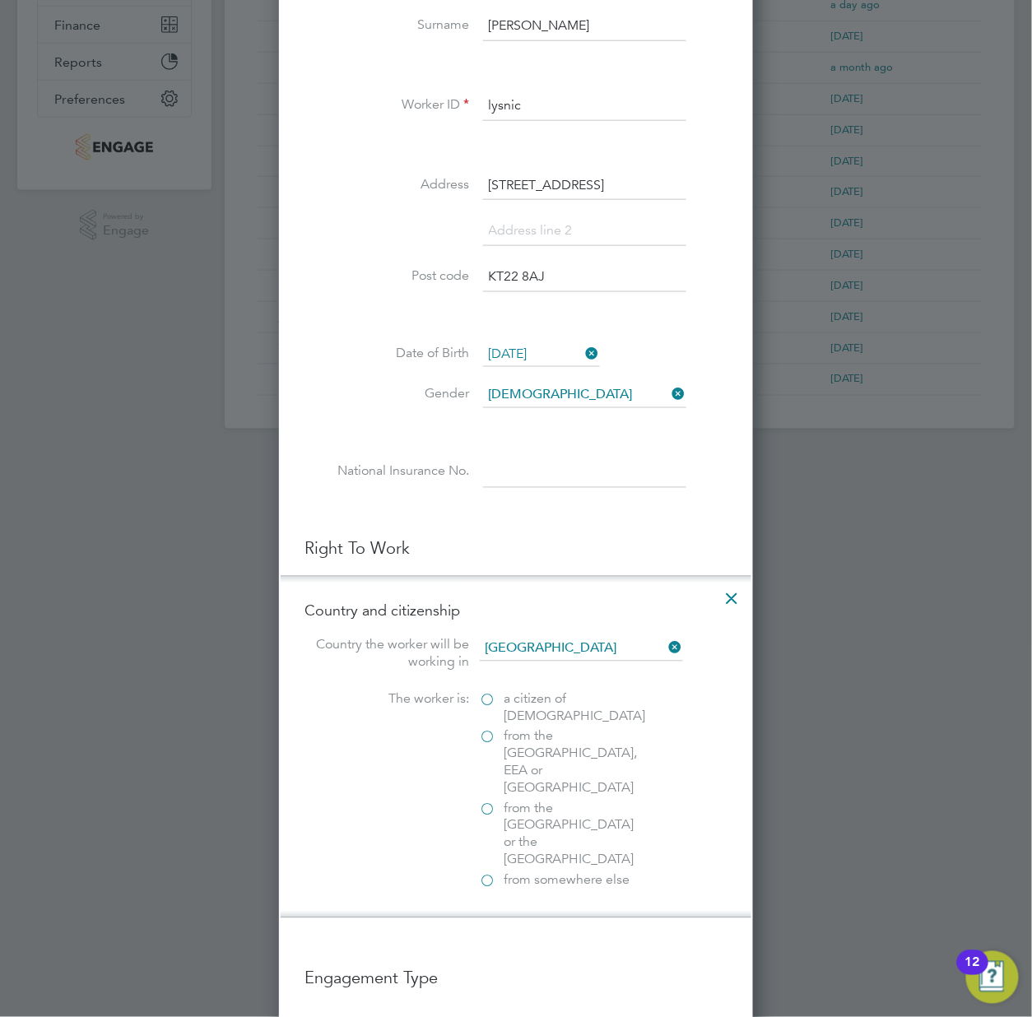
scroll to position [439, 0]
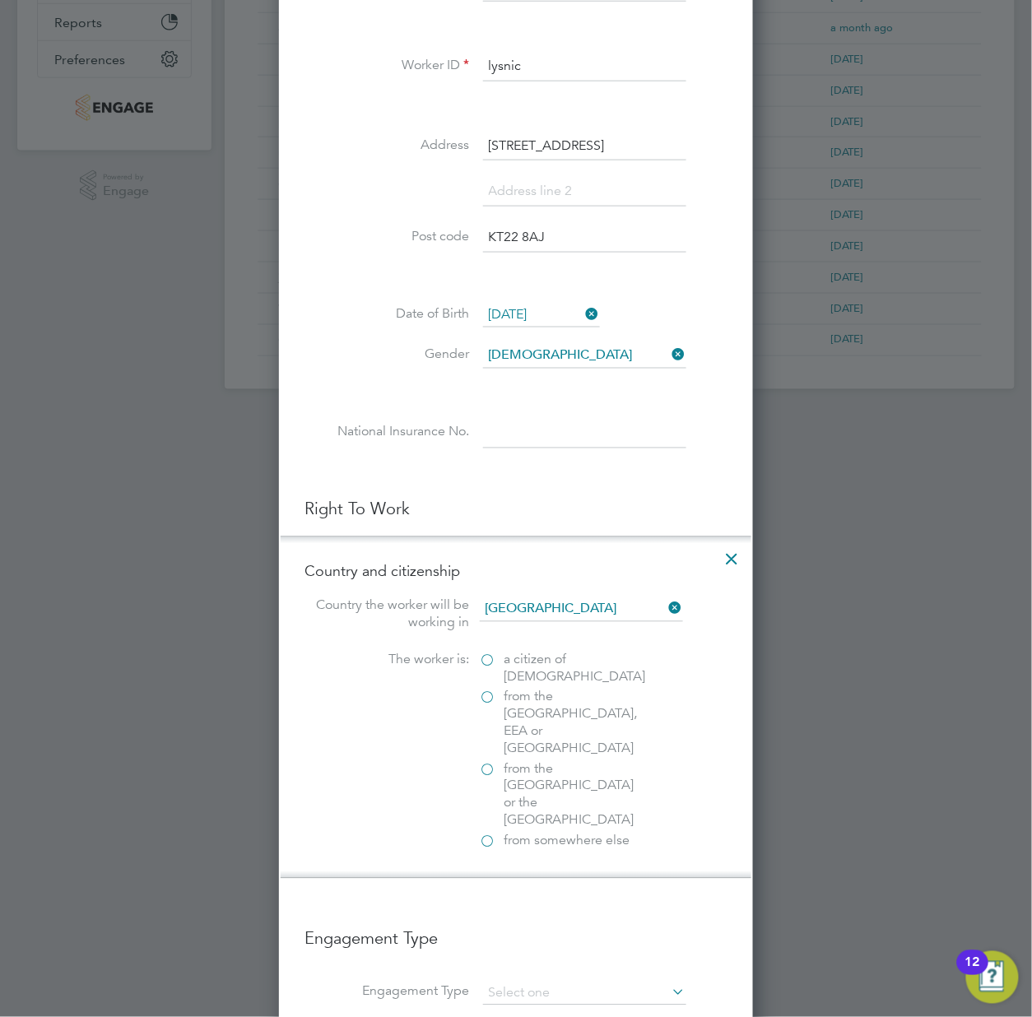
click at [489, 669] on label "a citizen of [DEMOGRAPHIC_DATA]" at bounding box center [562, 669] width 165 height 35
click at [0, 0] on input "a citizen of [DEMOGRAPHIC_DATA]" at bounding box center [0, 0] width 0 height 0
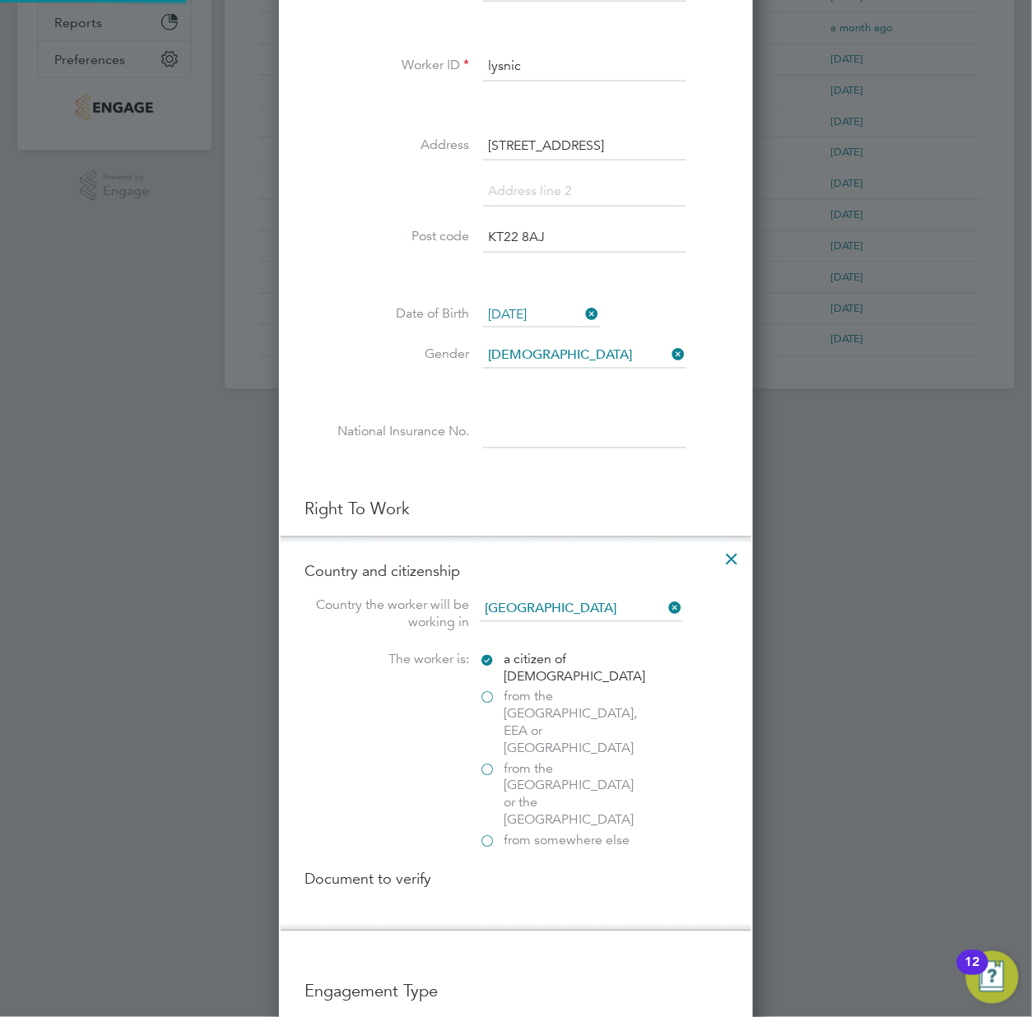
scroll to position [1738, 475]
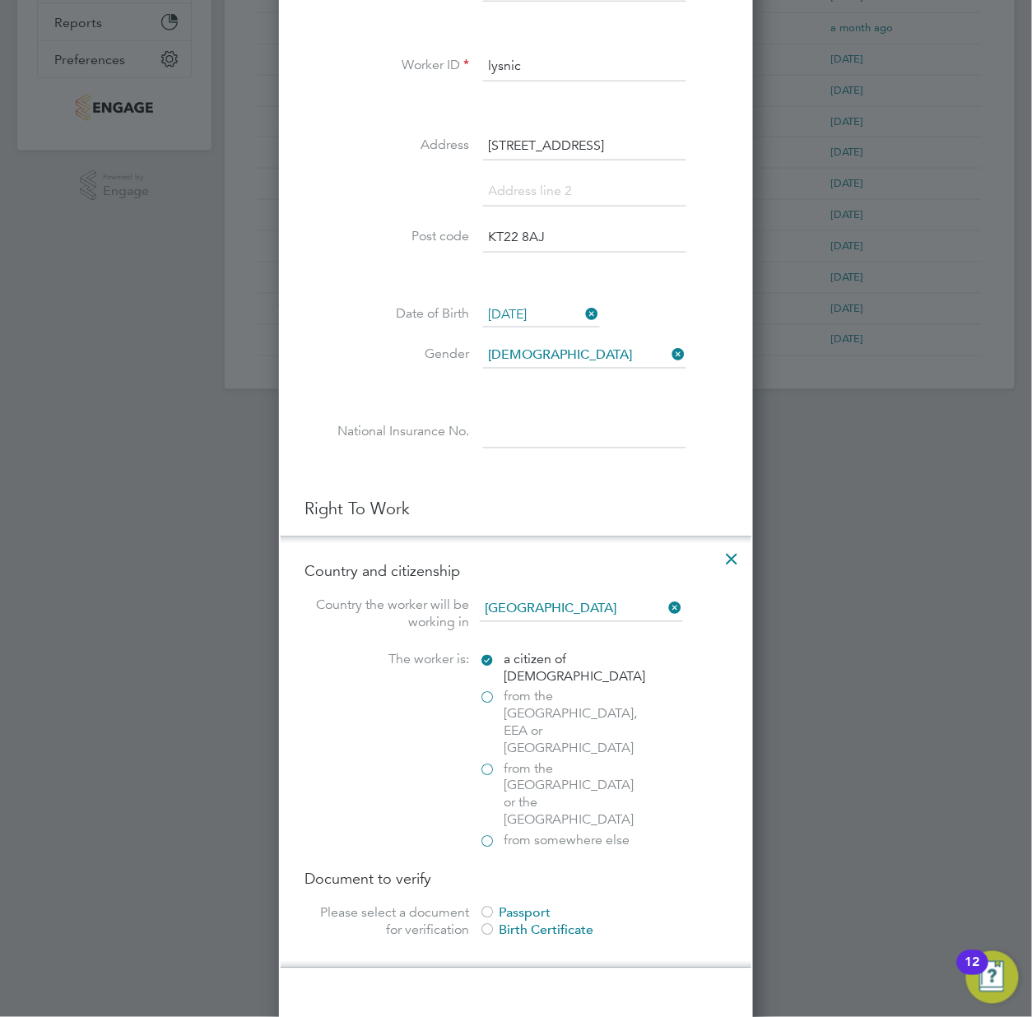
click at [486, 906] on div at bounding box center [488, 914] width 16 height 16
click at [531, 995] on input "file" at bounding box center [554, 1019] width 258 height 49
type input "C:\fakepath\[PERSON_NAME] Passport.pdf"
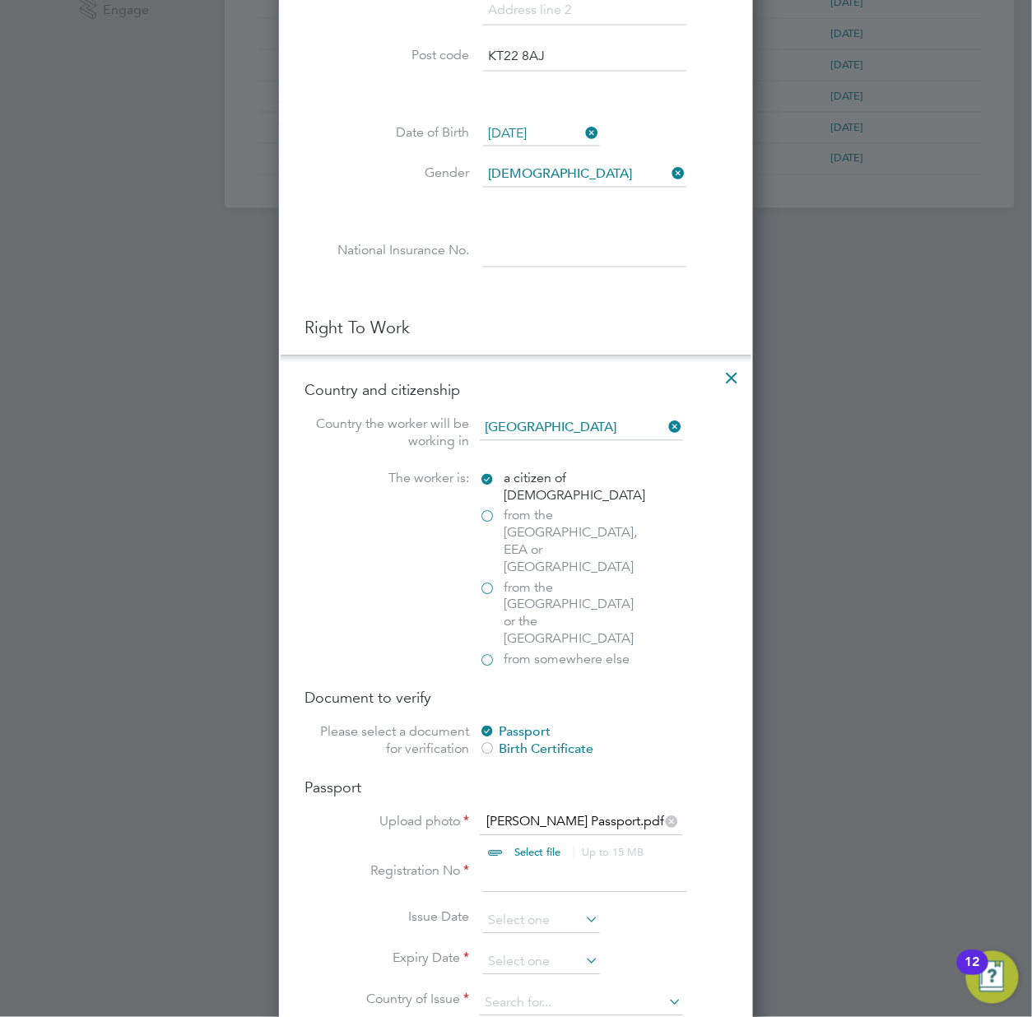
scroll to position [658, 0]
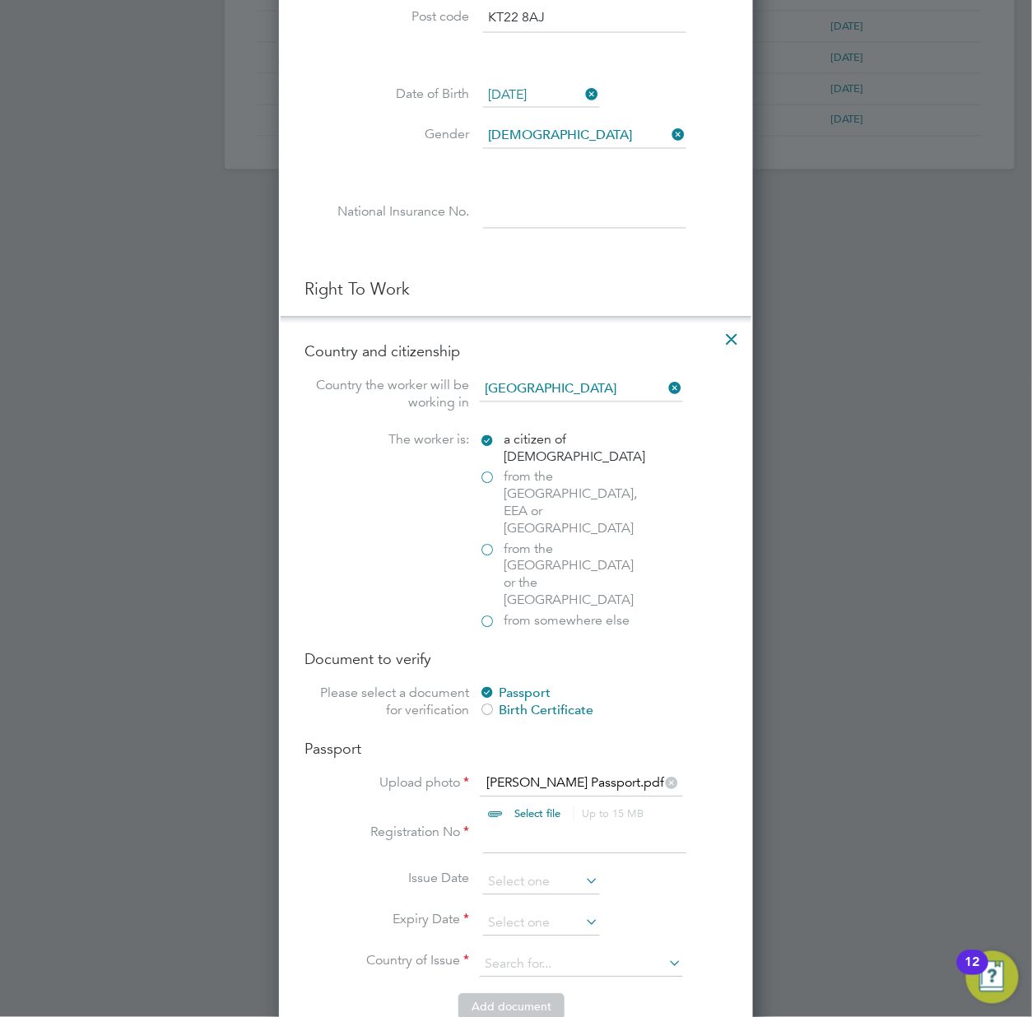
click at [497, 825] on input at bounding box center [584, 840] width 203 height 30
click at [489, 825] on input at bounding box center [584, 840] width 203 height 30
type input "139824276"
click at [499, 871] on input at bounding box center [541, 883] width 117 height 25
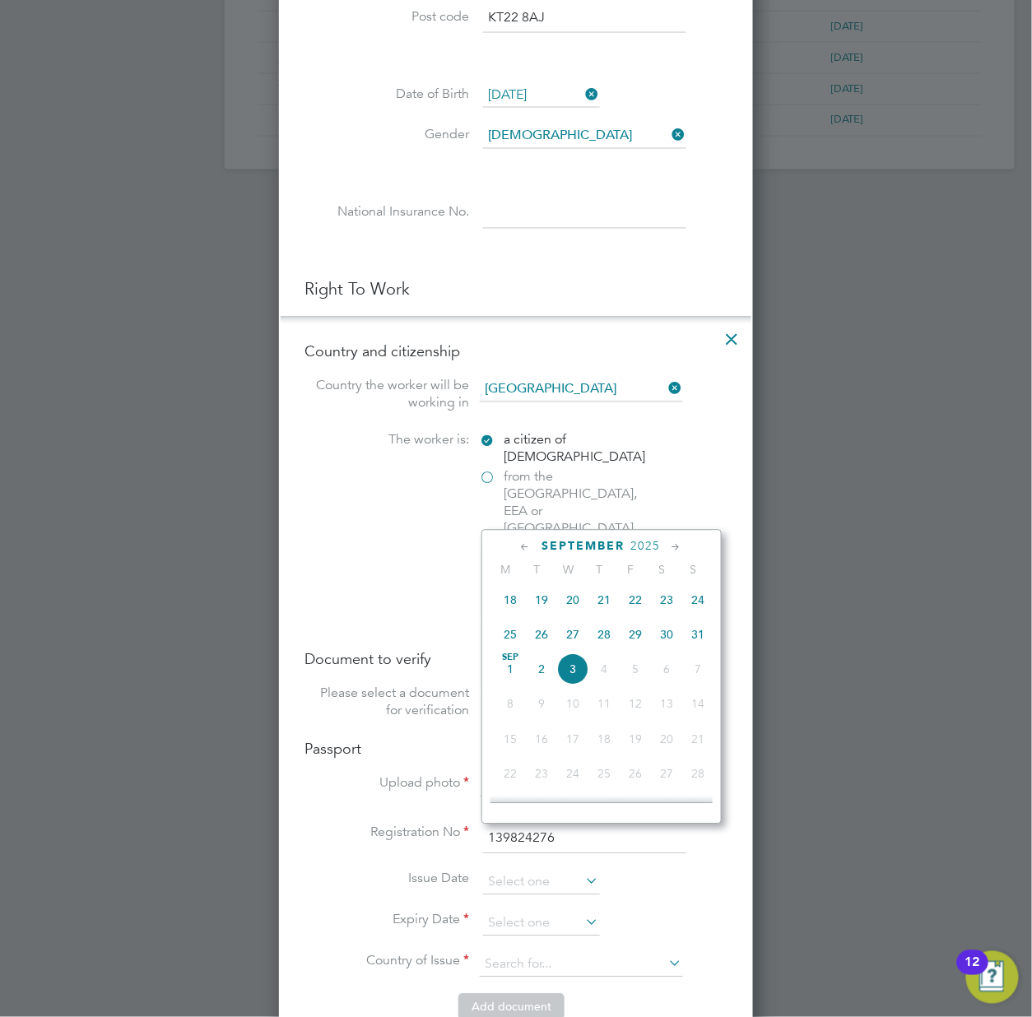
click at [642, 551] on span "2025" at bounding box center [646, 547] width 30 height 14
click at [657, 672] on span "2023" at bounding box center [666, 663] width 31 height 31
click at [557, 545] on span "August" at bounding box center [584, 547] width 57 height 14
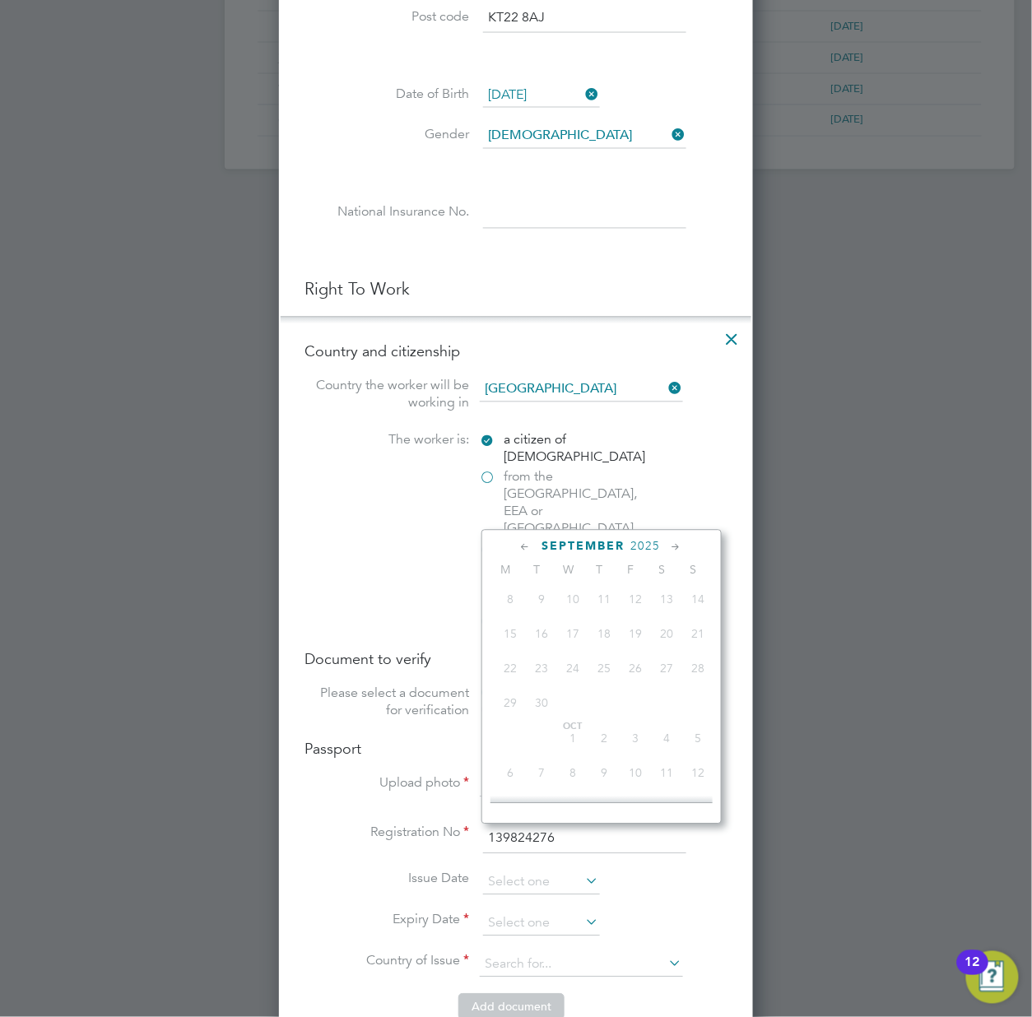
click at [647, 547] on span "2025" at bounding box center [646, 547] width 30 height 14
click at [514, 698] on span "2023" at bounding box center [510, 697] width 31 height 31
click at [525, 546] on icon at bounding box center [526, 548] width 16 height 18
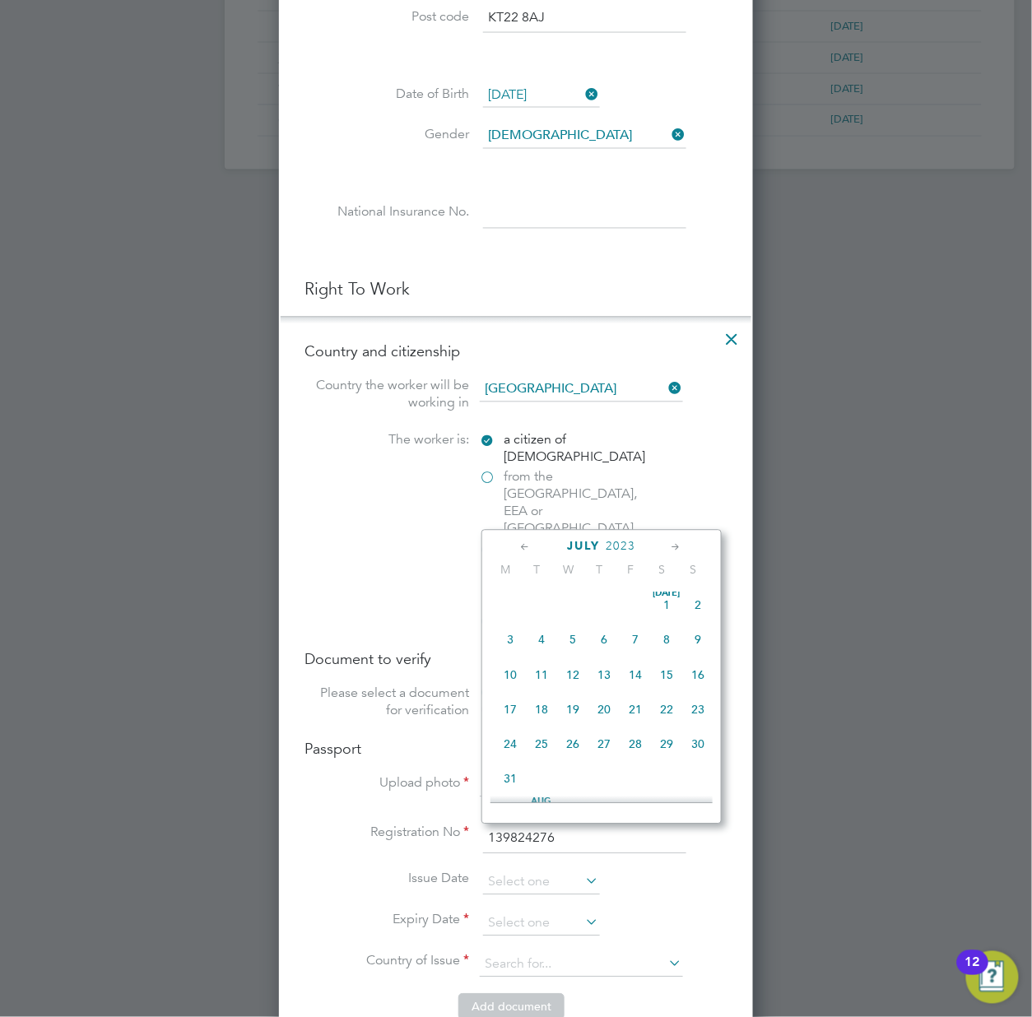
click at [525, 546] on icon at bounding box center [526, 548] width 16 height 18
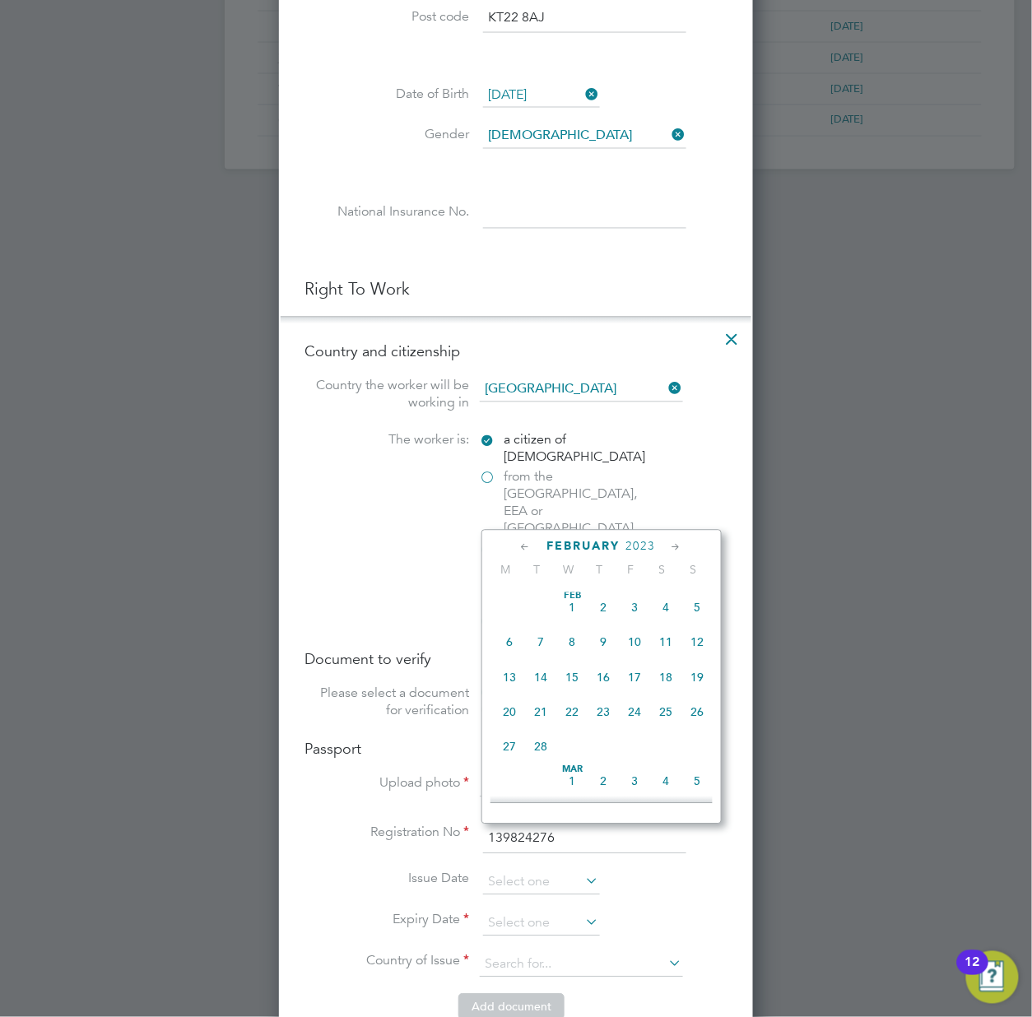
click at [637, 716] on span "24" at bounding box center [635, 712] width 31 height 31
type input "[DATE]"
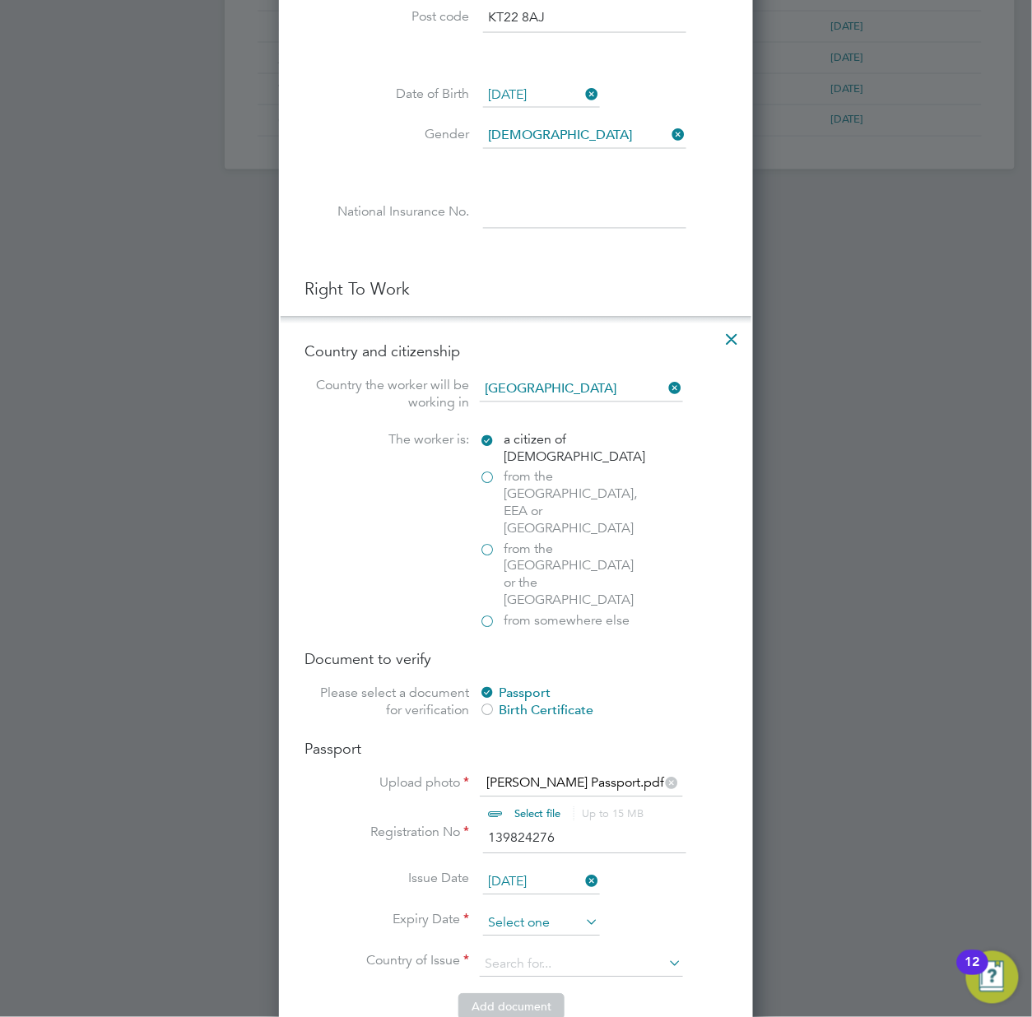
click at [555, 912] on input at bounding box center [541, 924] width 117 height 25
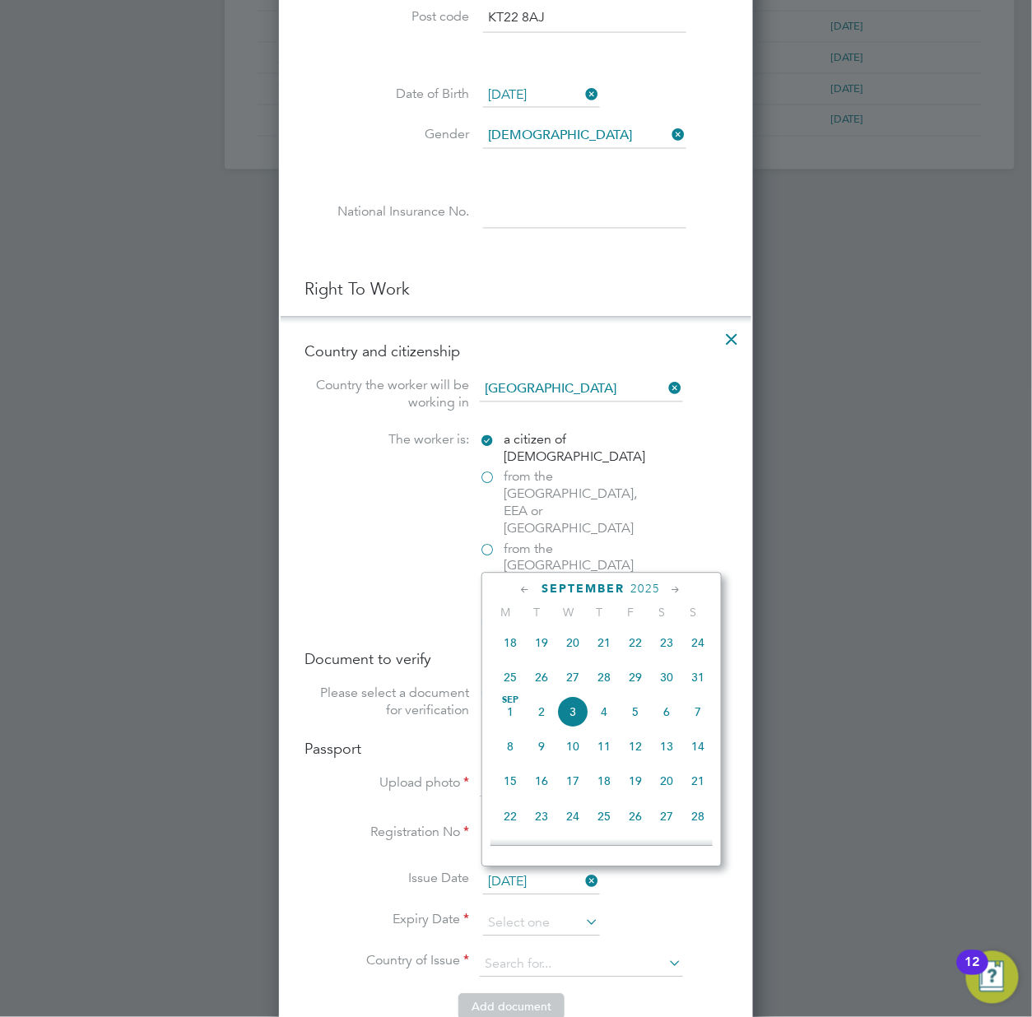
click at [653, 589] on span "2025" at bounding box center [646, 590] width 30 height 14
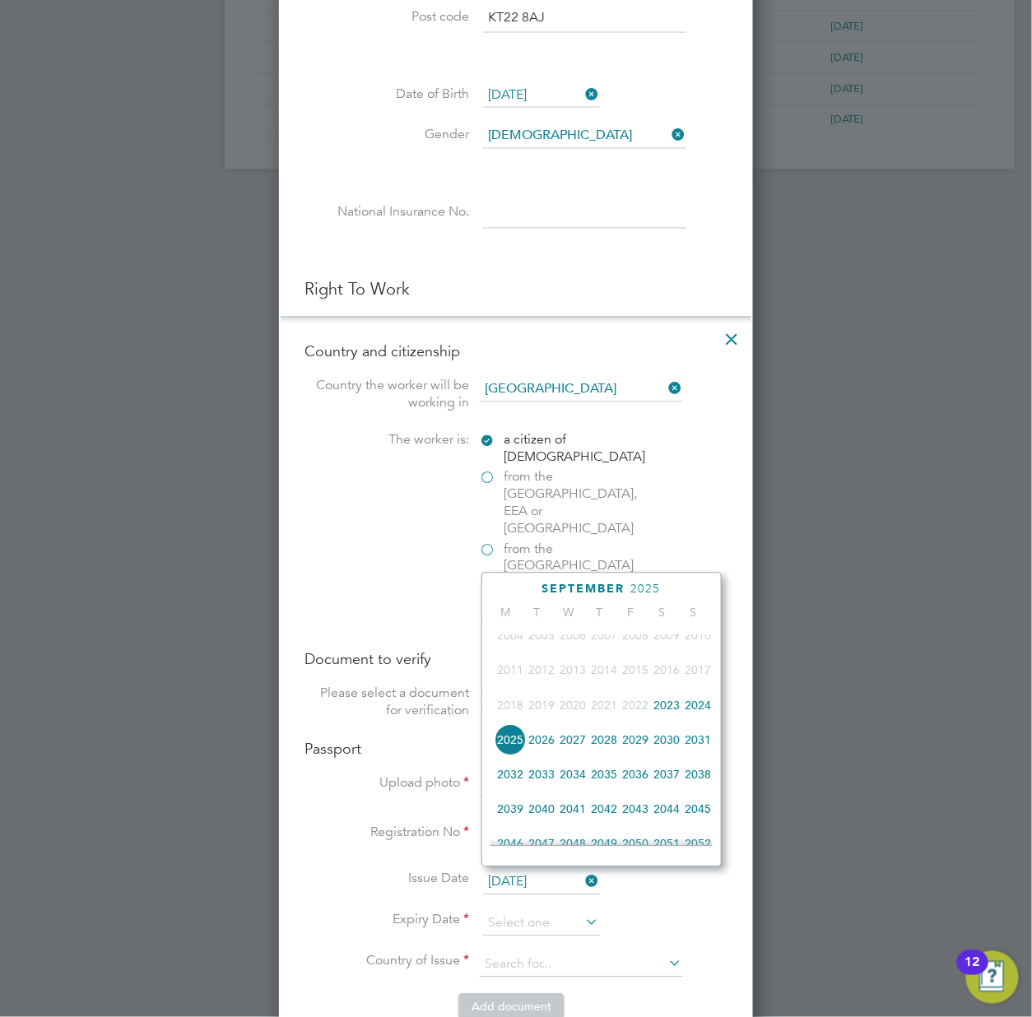
click at [535, 783] on span "2033" at bounding box center [541, 775] width 31 height 31
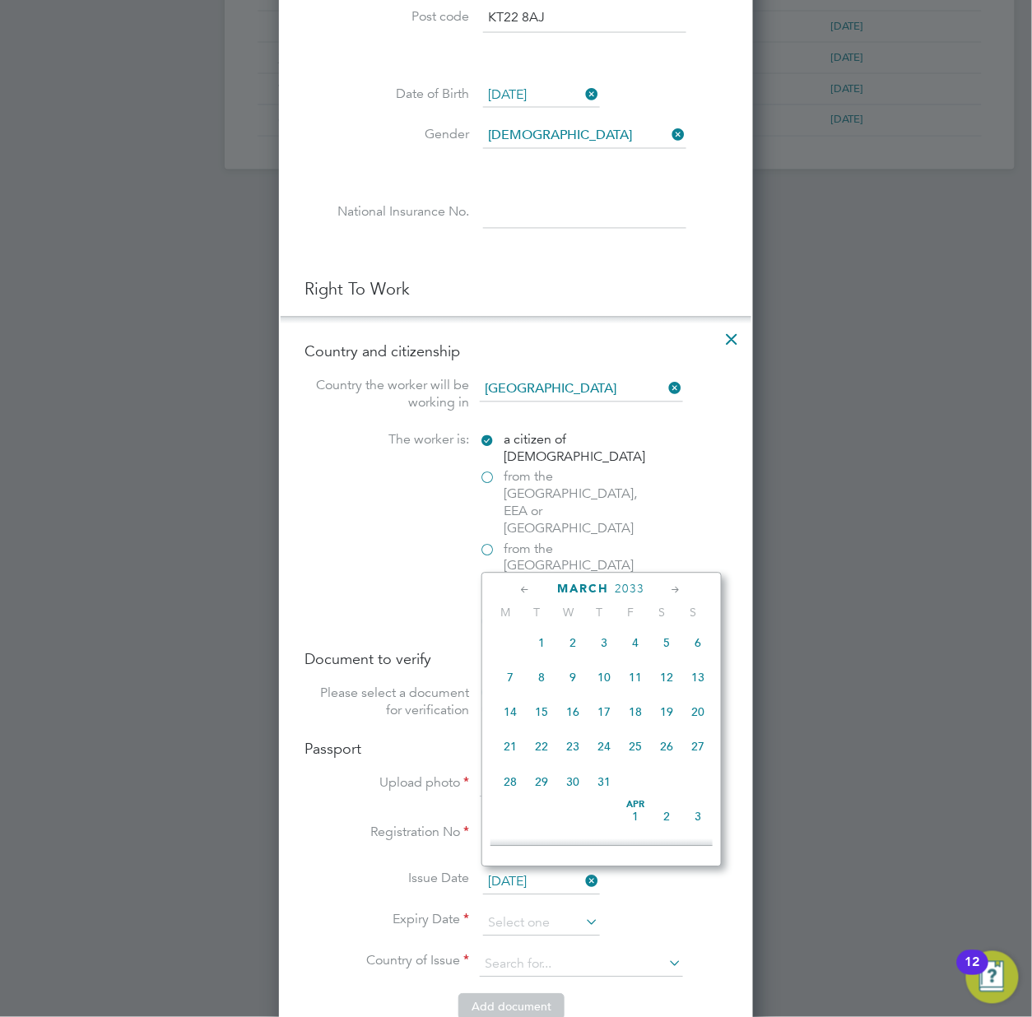
scroll to position [281, 0]
click at [604, 685] on span "24" at bounding box center [603, 682] width 31 height 31
type input "[DATE]"
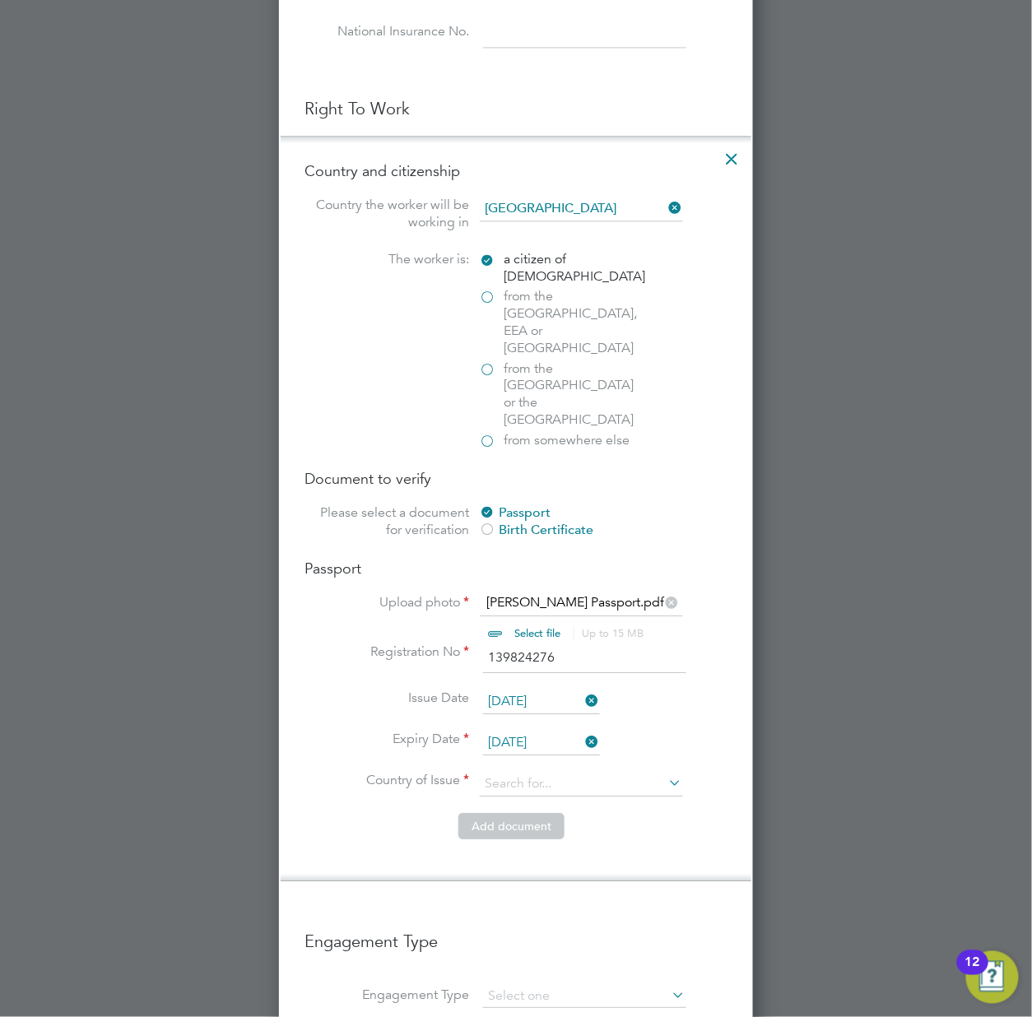
scroll to position [877, 0]
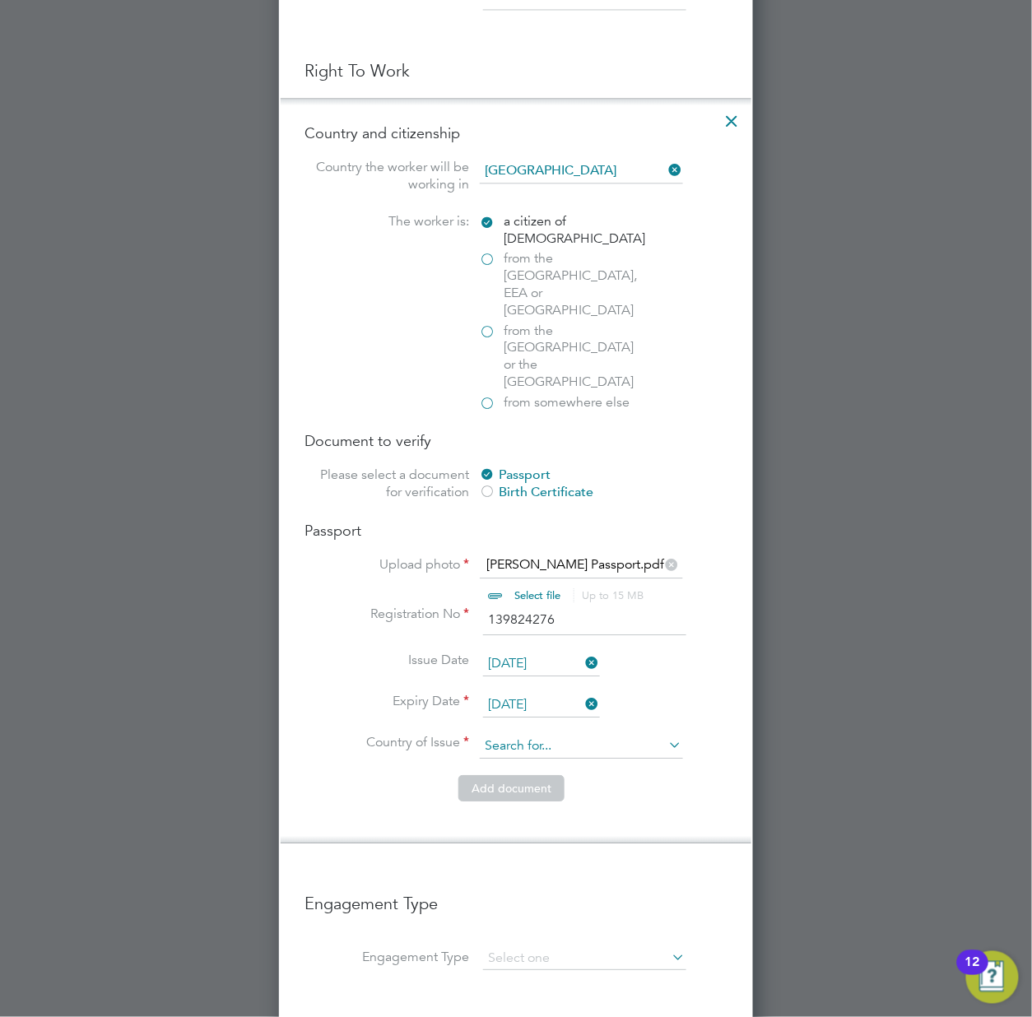
click at [521, 734] on input at bounding box center [581, 746] width 203 height 25
click at [541, 818] on li "Uni [PERSON_NAME] Kingdom" at bounding box center [634, 819] width 311 height 22
type input "[GEOGRAPHIC_DATA]"
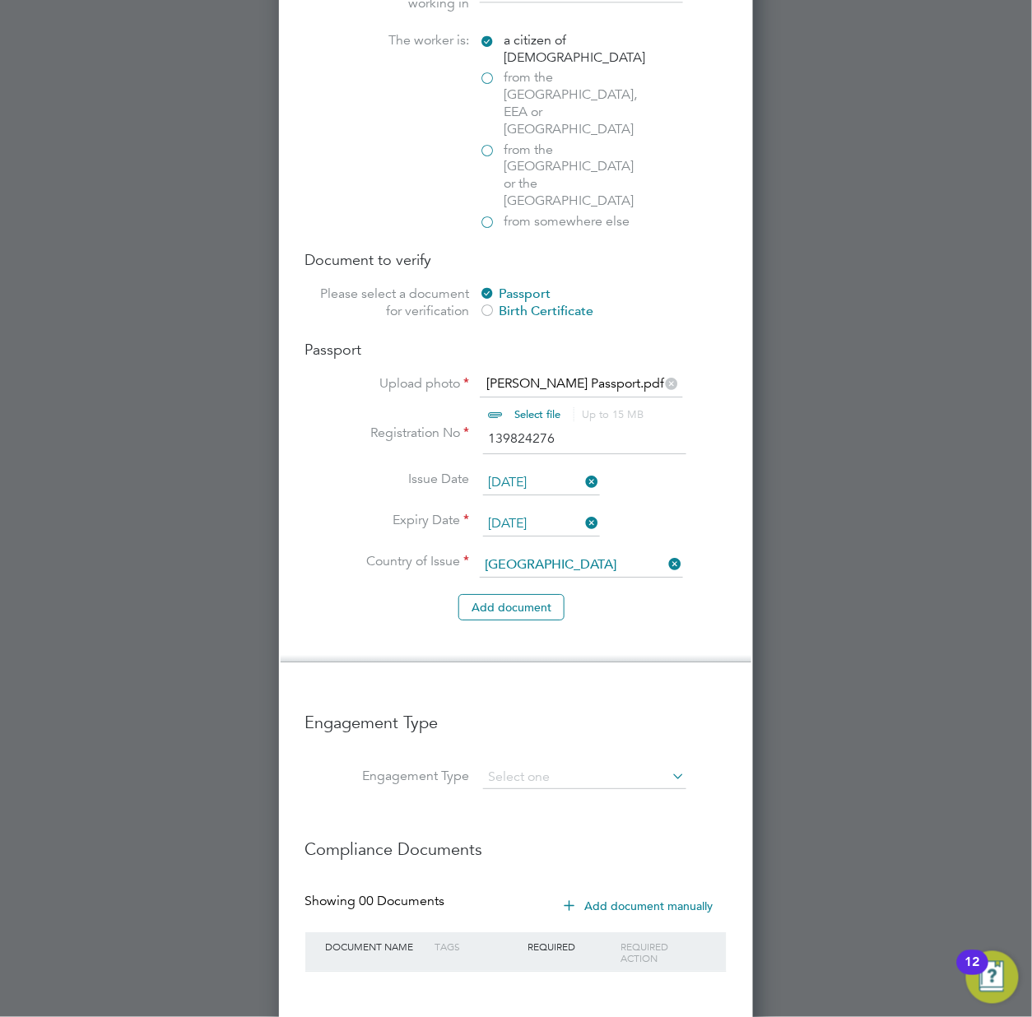
scroll to position [1097, 0]
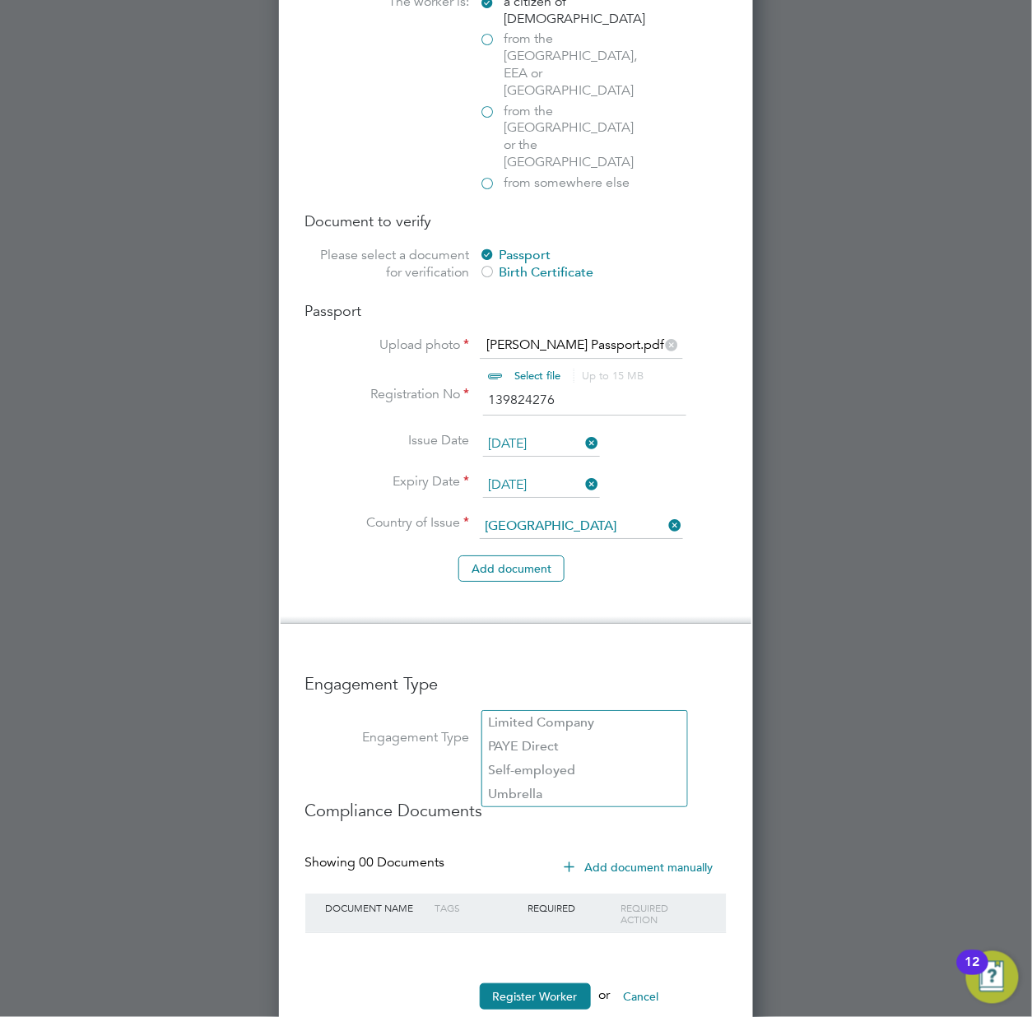
click at [551, 728] on input at bounding box center [584, 739] width 203 height 23
click at [523, 747] on li "PAYE Direct" at bounding box center [584, 747] width 205 height 24
type input "PAYE Direct"
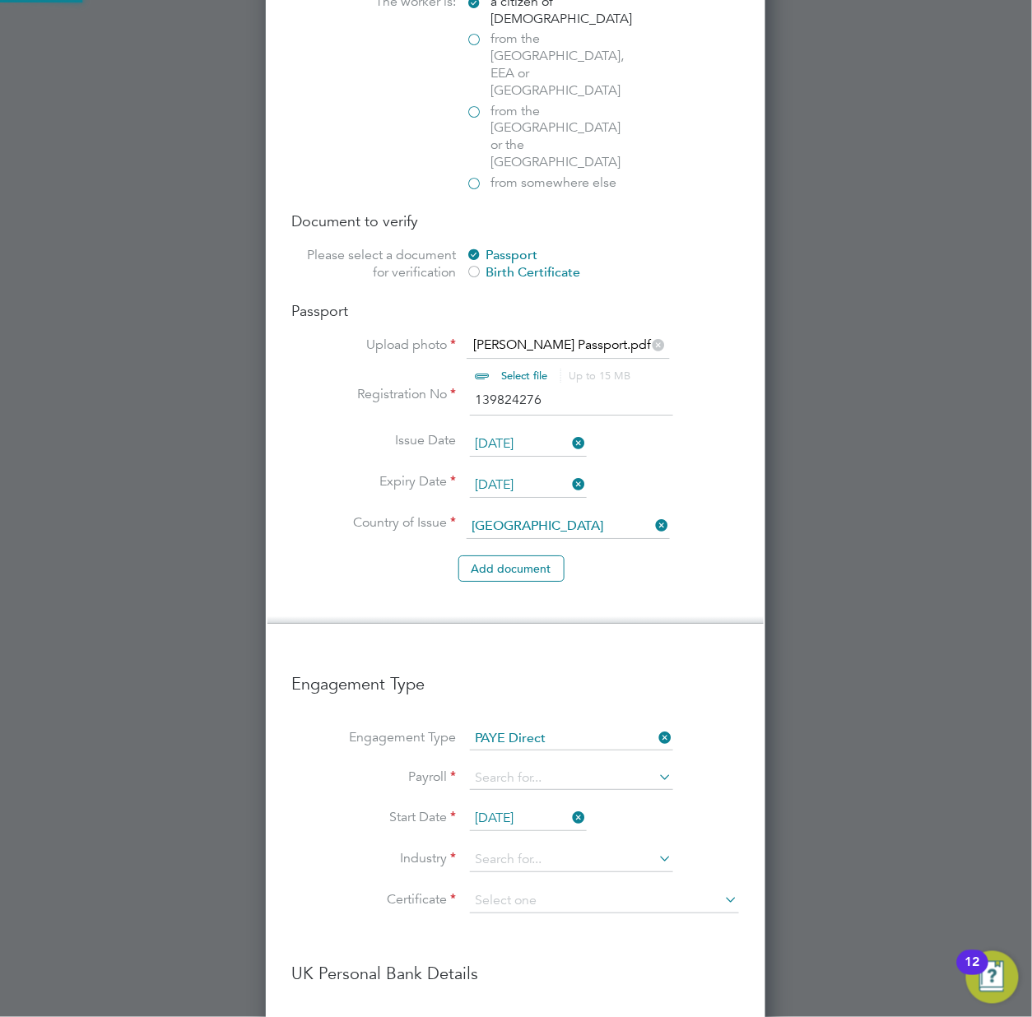
scroll to position [2542, 500]
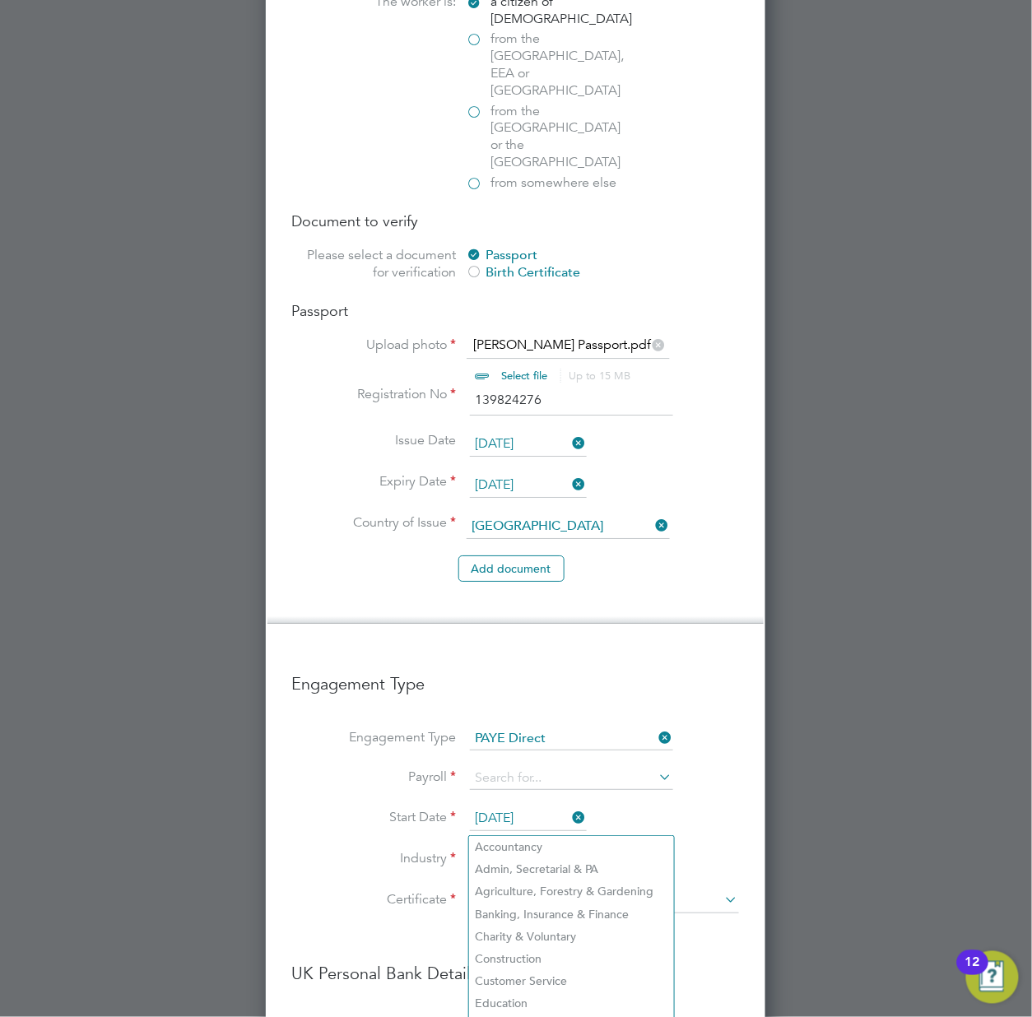
click at [517, 848] on input at bounding box center [571, 860] width 203 height 25
click at [520, 869] on li "Admin, Secretarial & PA" at bounding box center [571, 869] width 205 height 22
type input "Admin, Secretarial & PA"
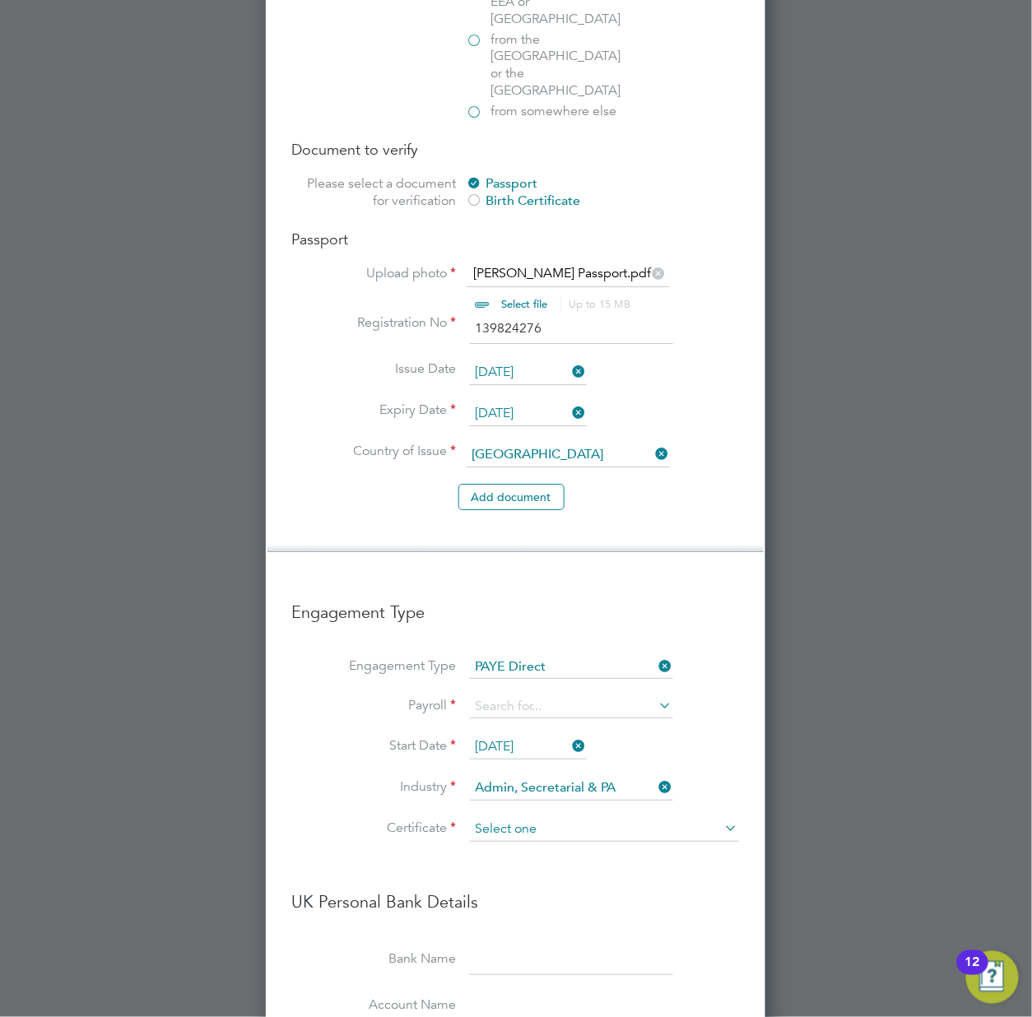
scroll to position [1207, 0]
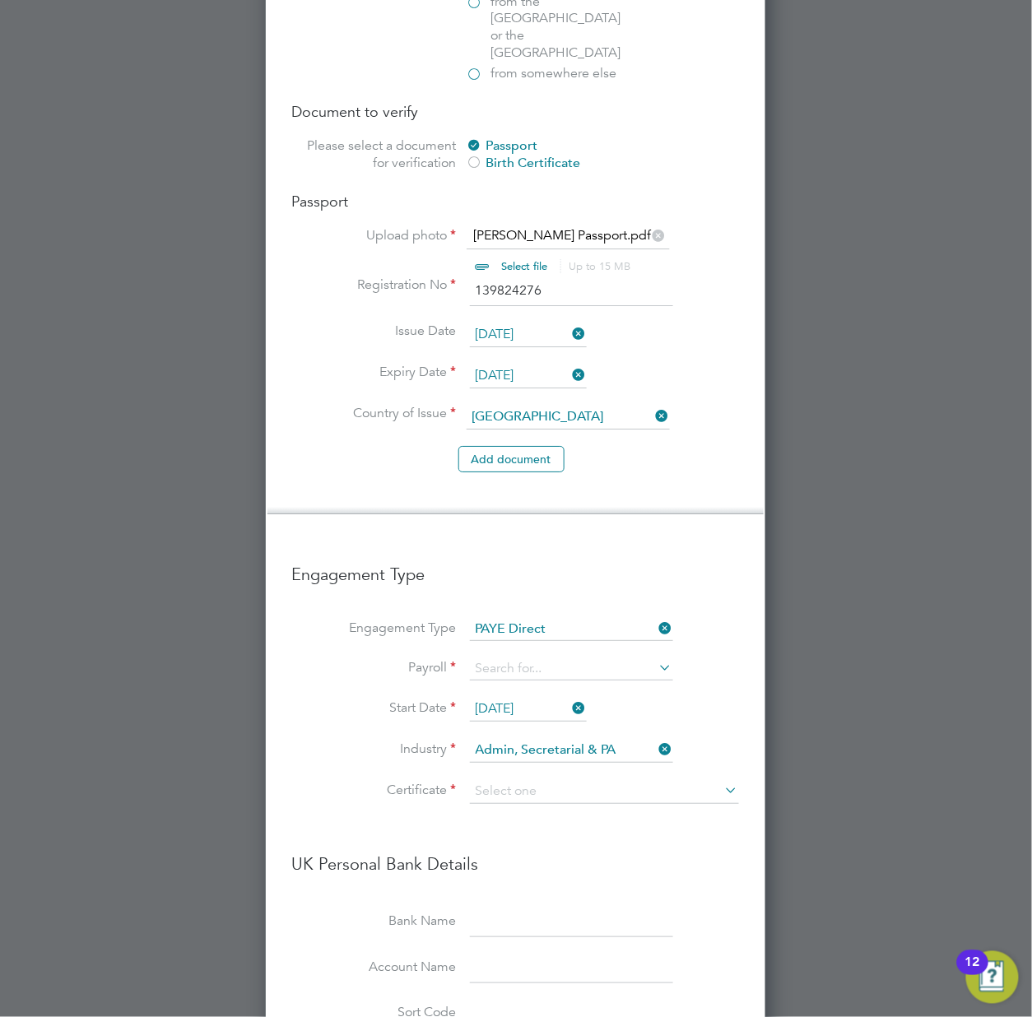
click at [723, 779] on icon at bounding box center [723, 790] width 0 height 23
click at [625, 779] on input at bounding box center [604, 791] width 269 height 25
click at [524, 823] on li "Don't know" at bounding box center [604, 822] width 271 height 21
type input "Don't know"
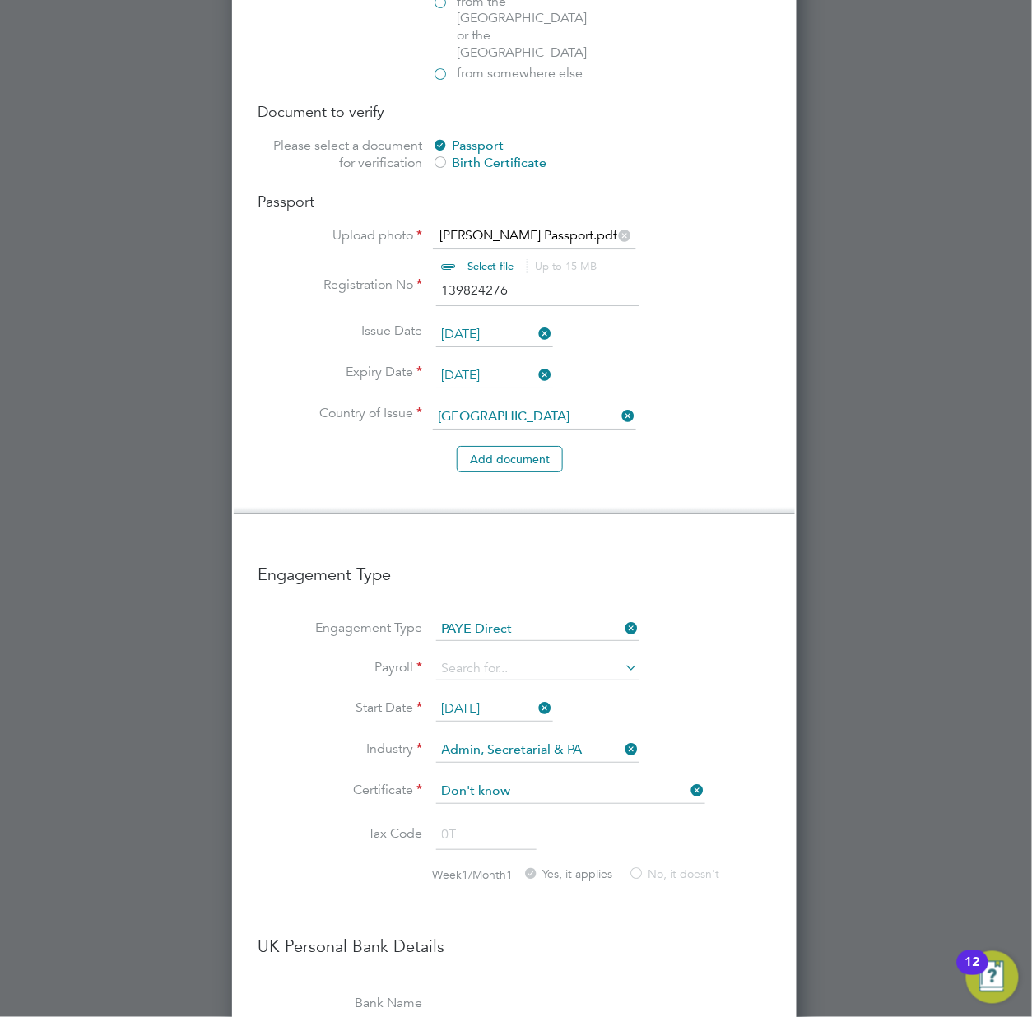
click at [330, 821] on li "Tax Code 0T" at bounding box center [514, 844] width 512 height 46
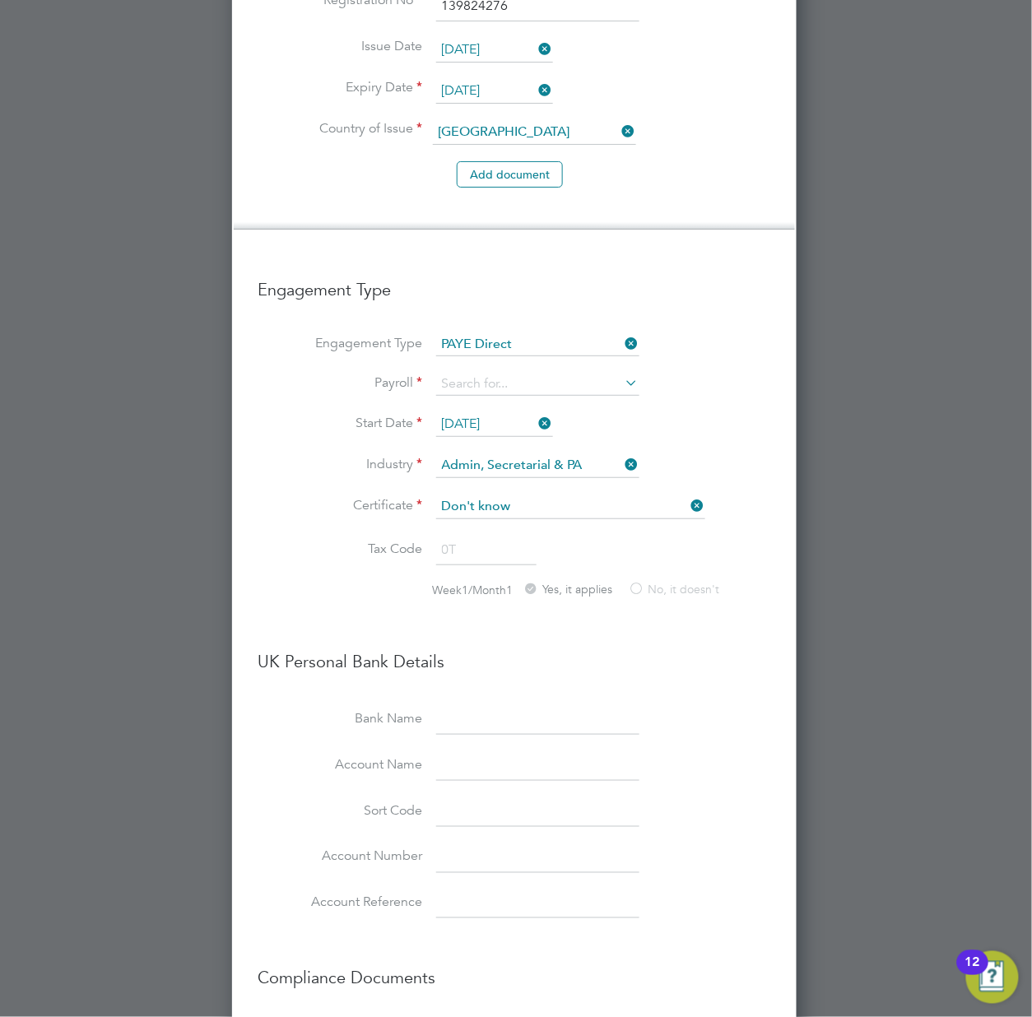
scroll to position [1449, 0]
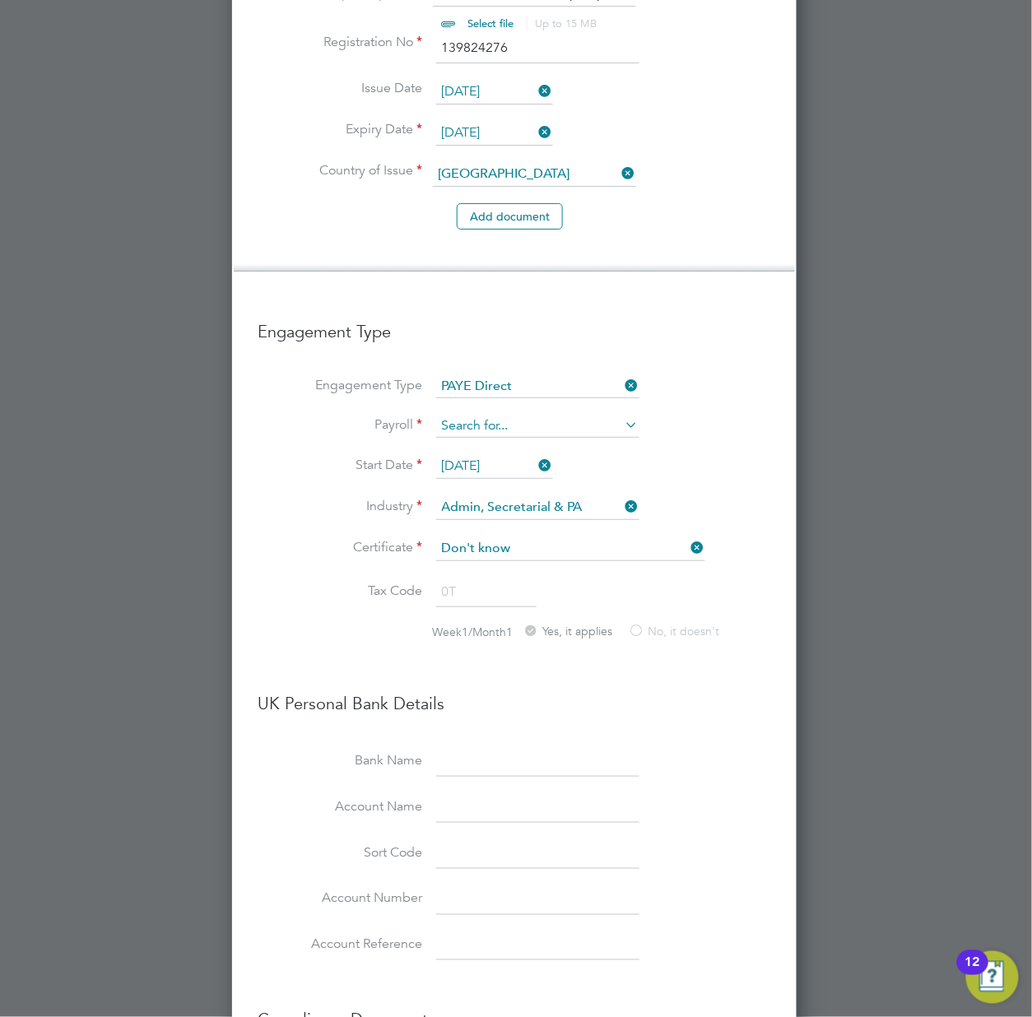
click at [472, 415] on input at bounding box center [537, 426] width 203 height 23
click at [465, 405] on li "PAYE" at bounding box center [537, 411] width 205 height 24
type input "PAYE"
click at [339, 624] on li "Week1/Month1 Yes, it applies No, it doesn't" at bounding box center [514, 642] width 512 height 37
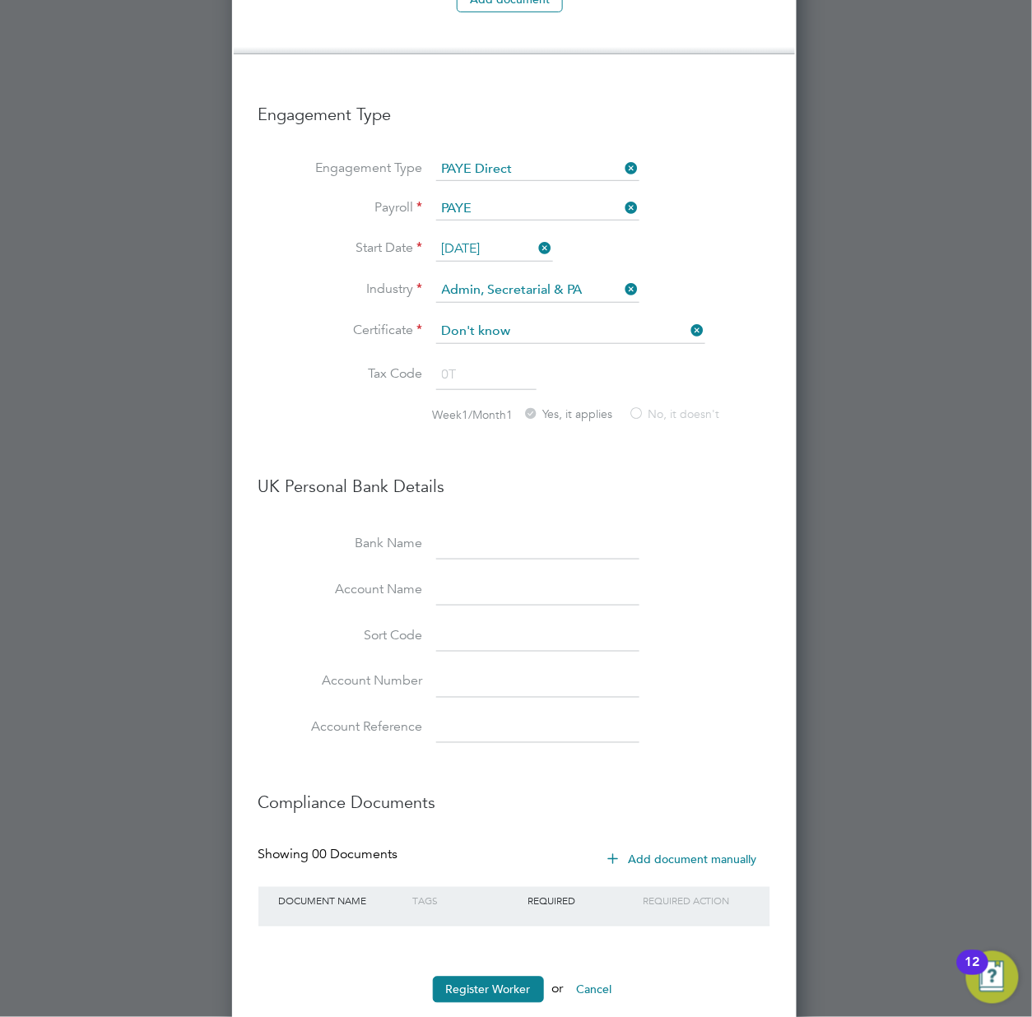
scroll to position [1669, 0]
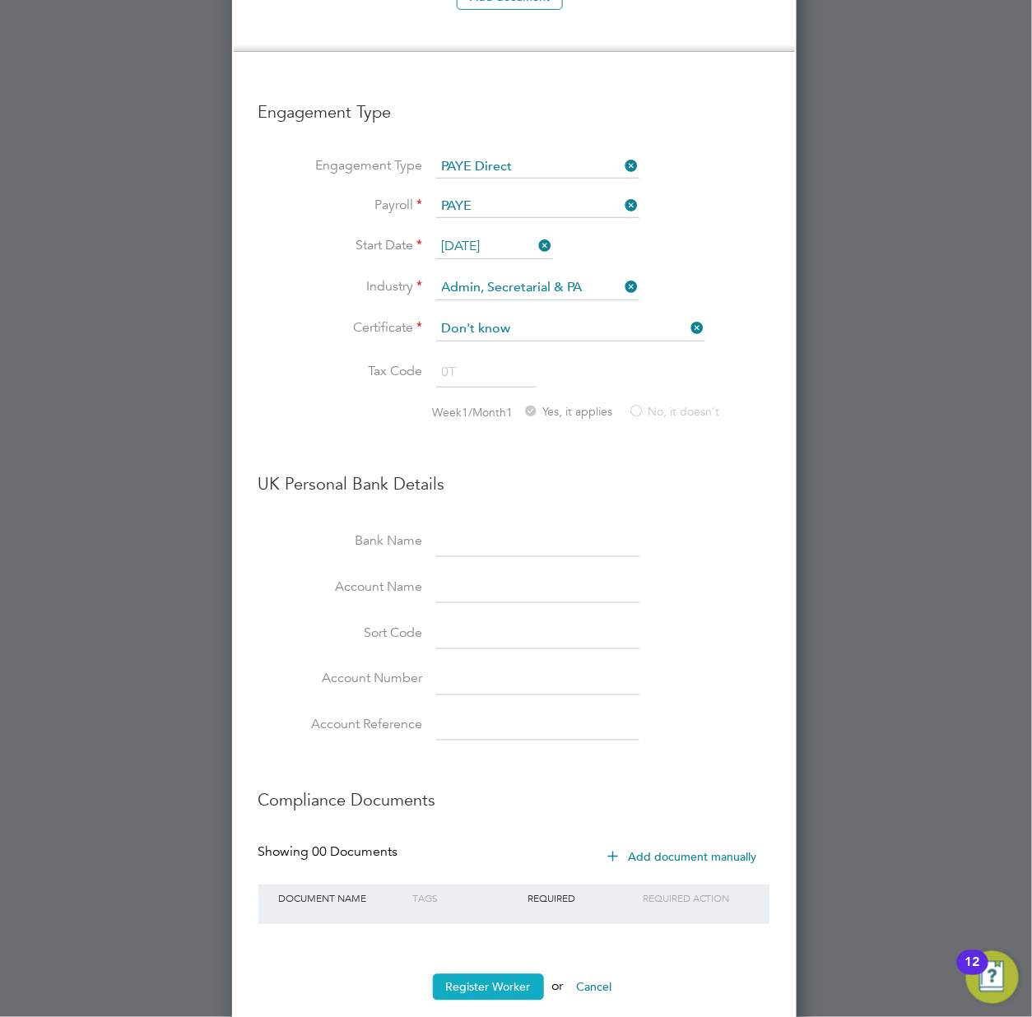
click at [498, 974] on button "Register Worker" at bounding box center [488, 987] width 111 height 26
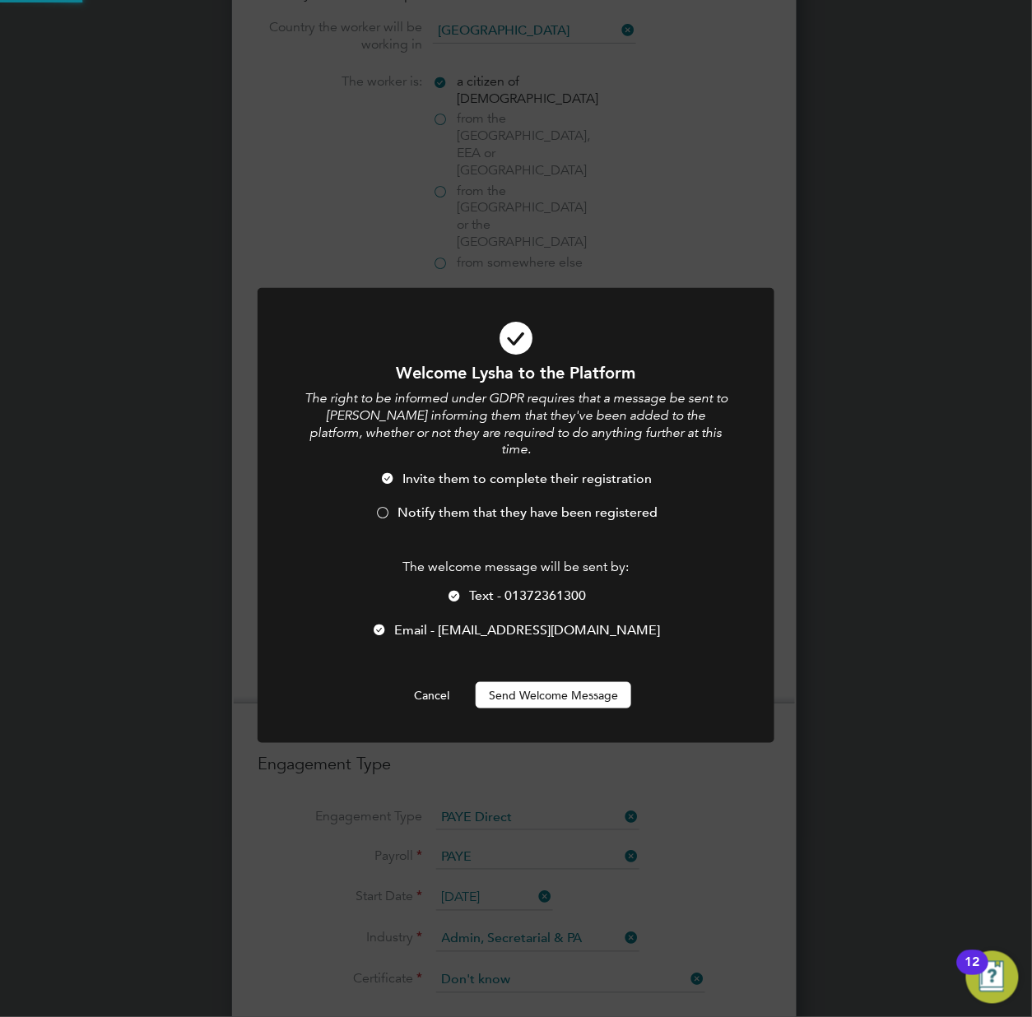
scroll to position [0, 0]
click at [448, 589] on div at bounding box center [454, 597] width 16 height 16
click at [517, 682] on button "Send Welcome Message" at bounding box center [554, 695] width 156 height 26
